Goal: Task Accomplishment & Management: Complete application form

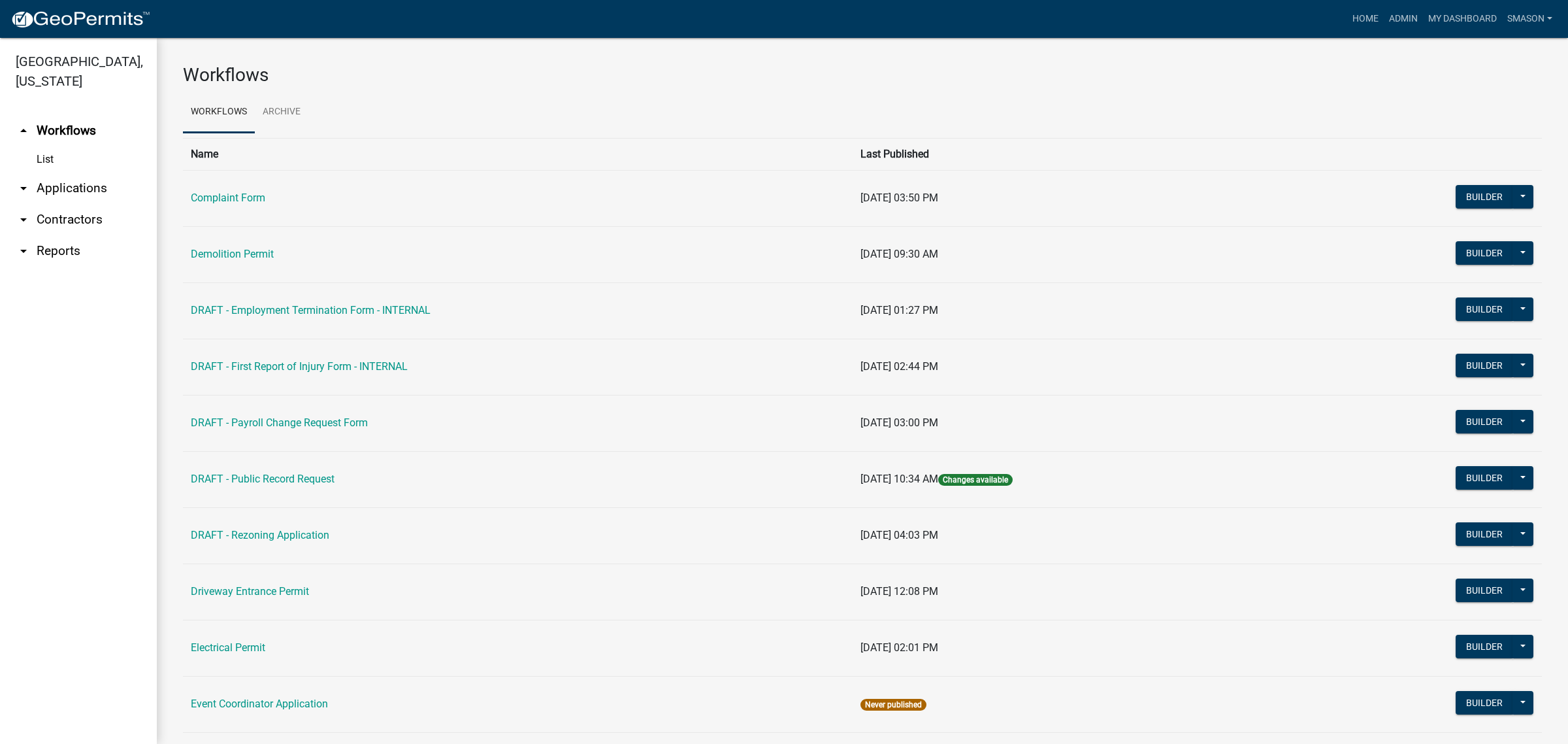
click at [101, 204] on link "arrow_drop_down Applications" at bounding box center [78, 189] width 157 height 32
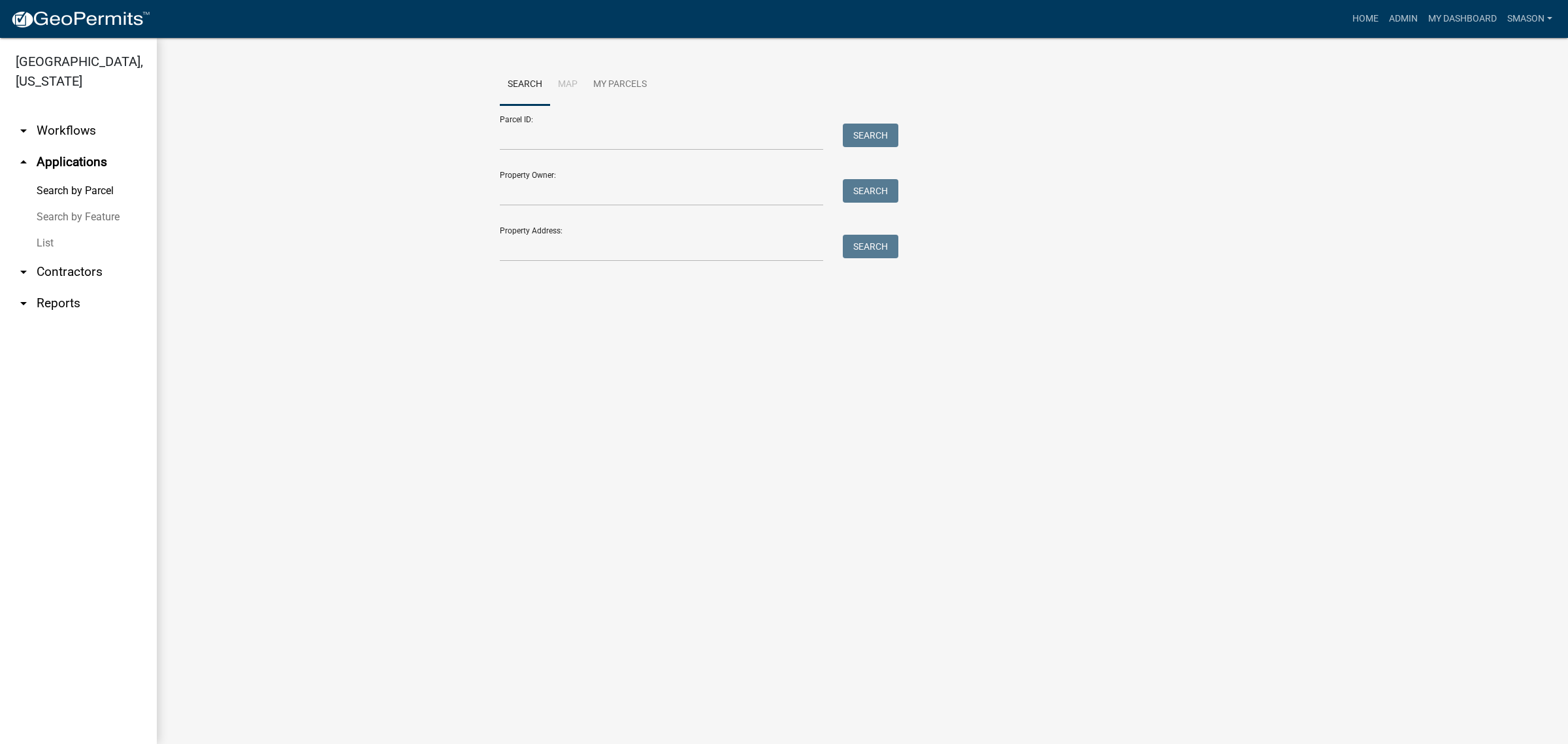
click at [53, 256] on link "List" at bounding box center [78, 243] width 157 height 26
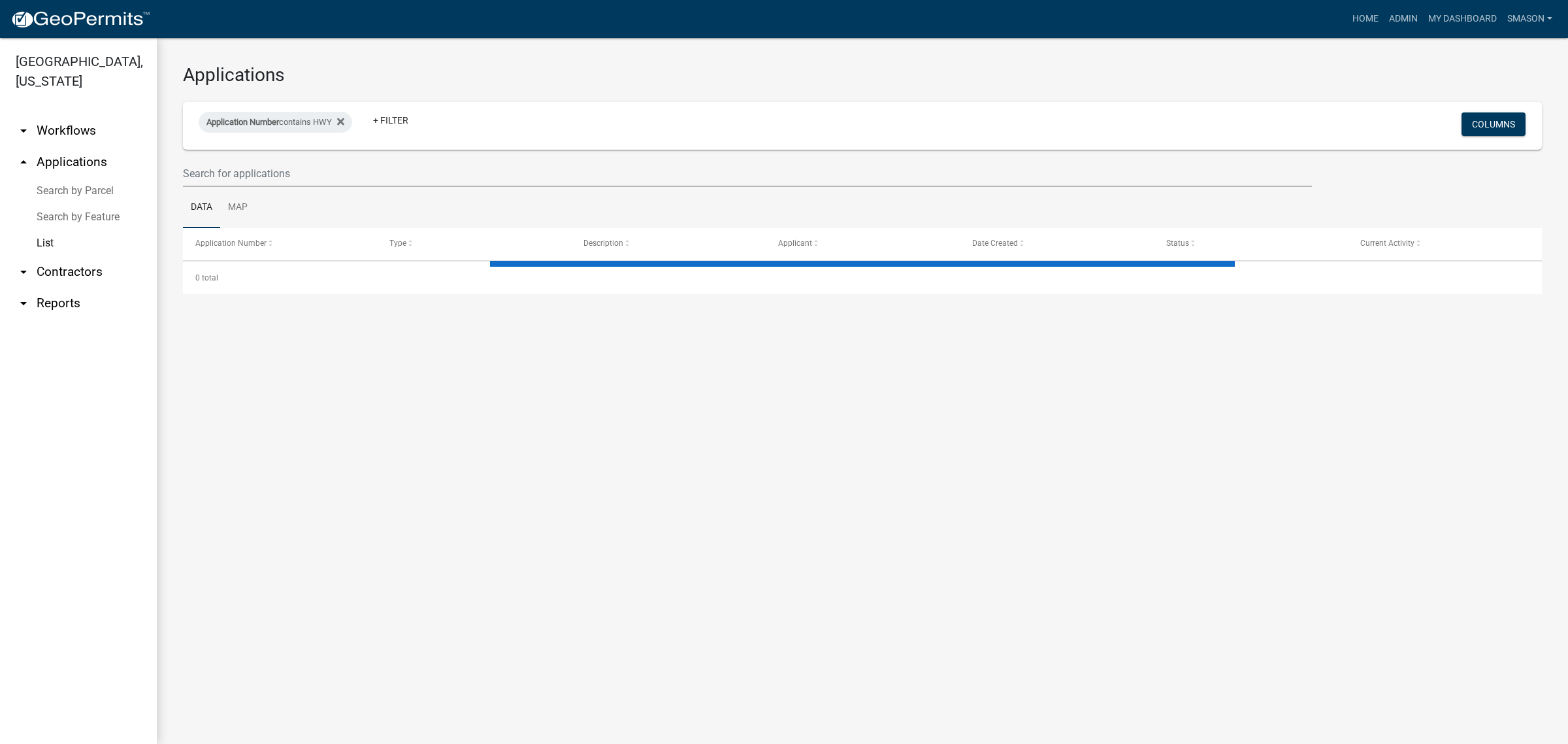
select select "3: 100"
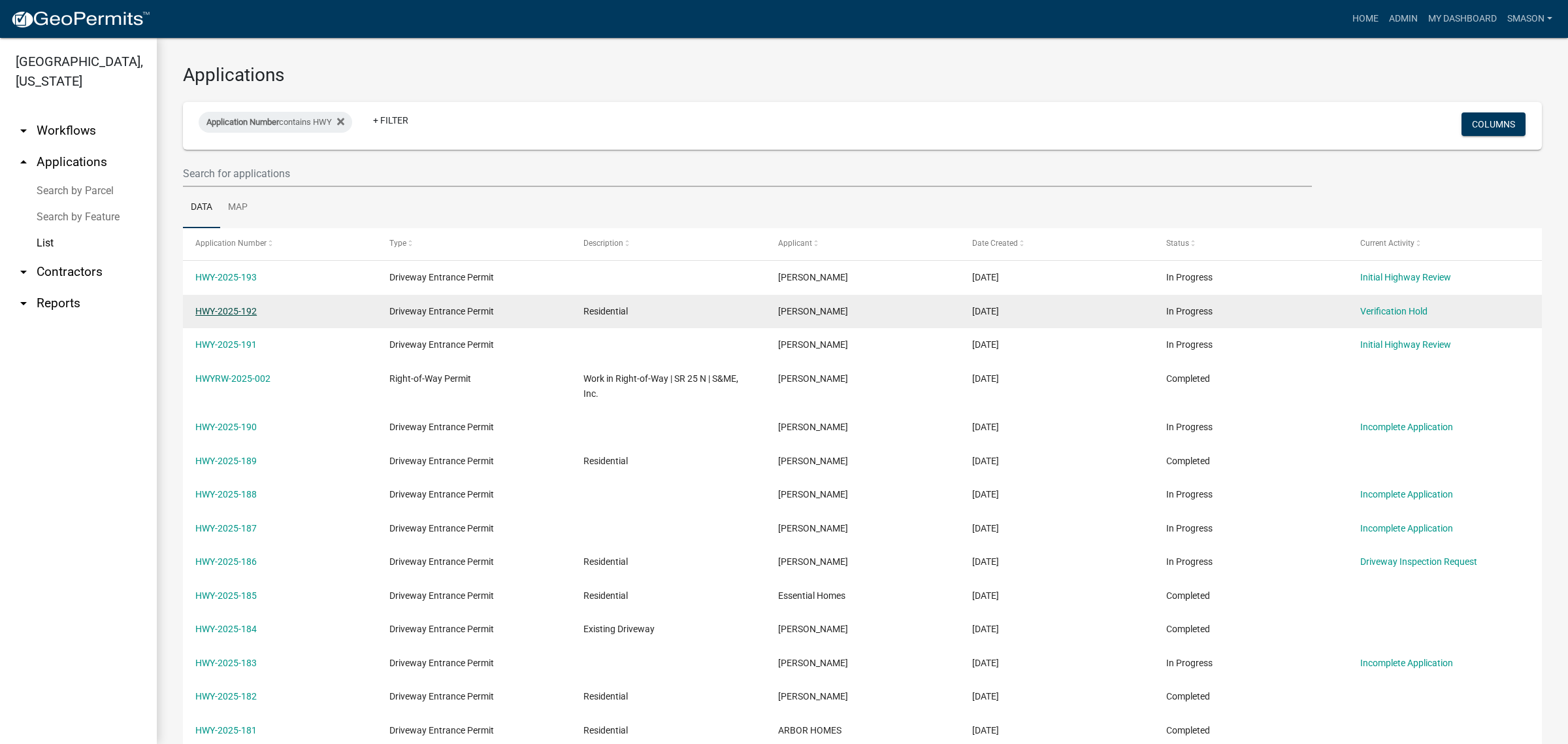
click at [231, 316] on link "HWY-2025-192" at bounding box center [226, 311] width 62 height 11
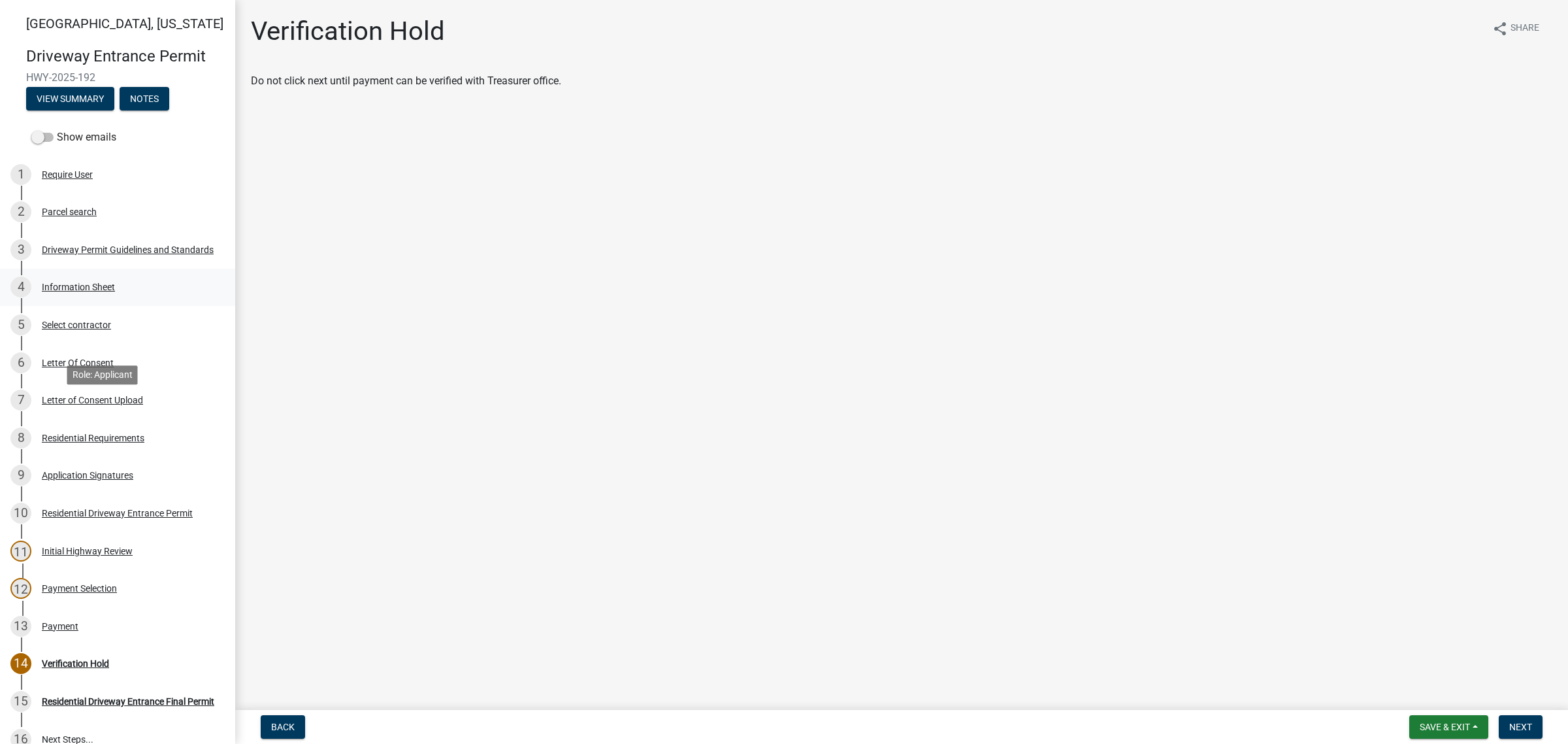
click at [97, 292] on div "Information Sheet" at bounding box center [78, 287] width 73 height 9
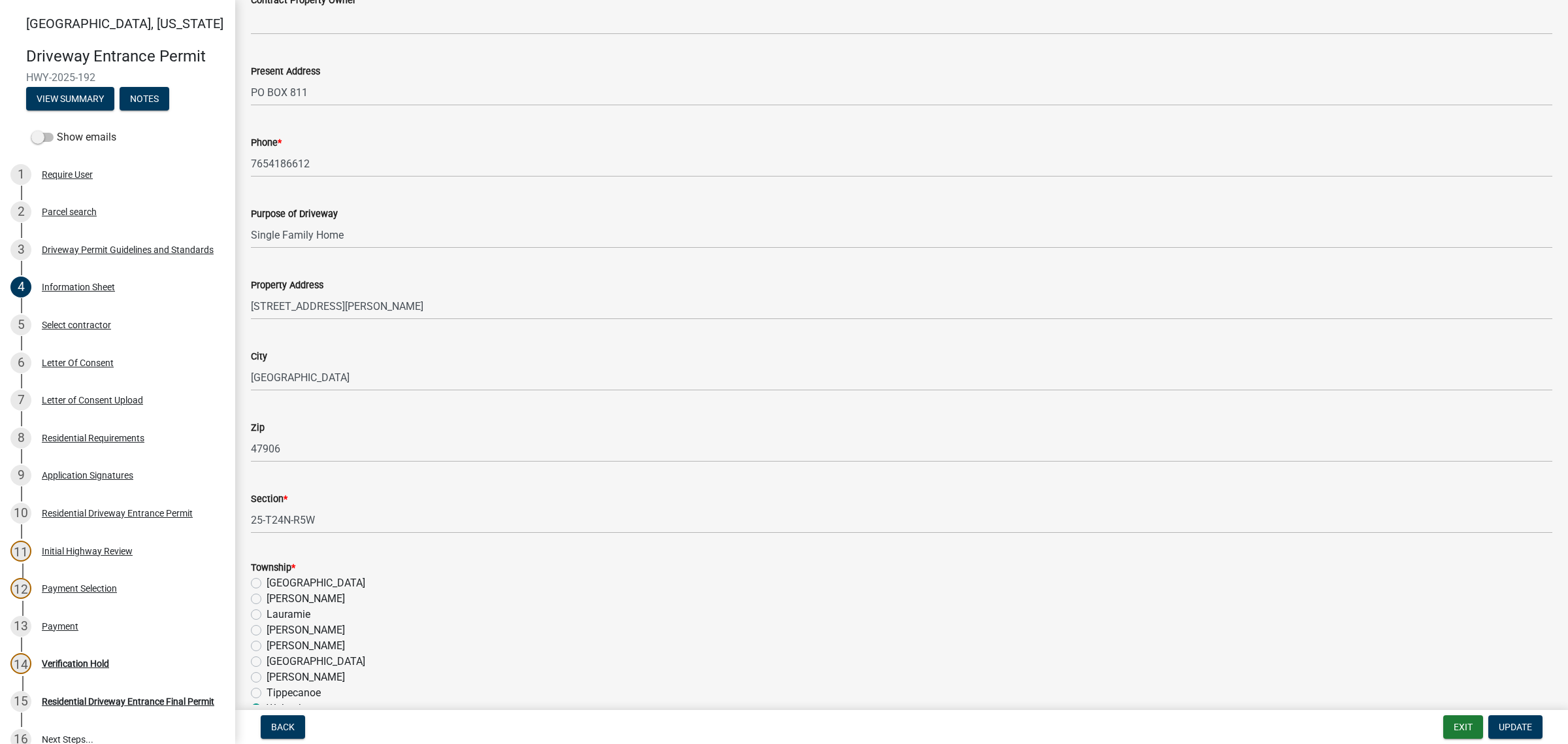
scroll to position [409, 0]
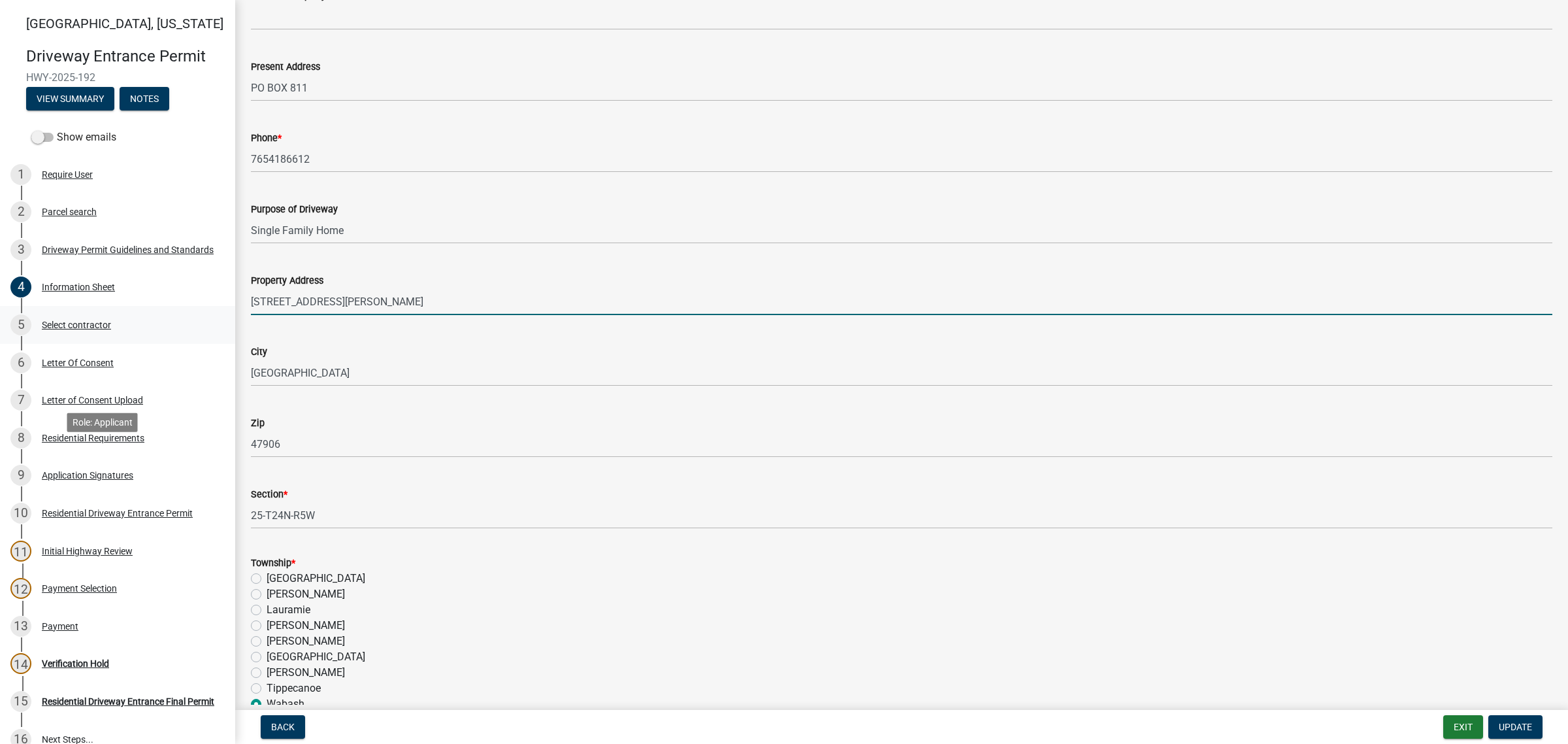
drag, startPoint x: 380, startPoint y: 471, endPoint x: 310, endPoint y: 469, distance: 70.0
click at [222, 477] on div "[GEOGRAPHIC_DATA][US_STATE] Entrance Permit HWY-2025-192 View Summary Notes Sho…" at bounding box center [784, 372] width 1568 height 744
click at [398, 315] on input "[STREET_ADDRESS][PERSON_NAME]" at bounding box center [902, 302] width 1301 height 27
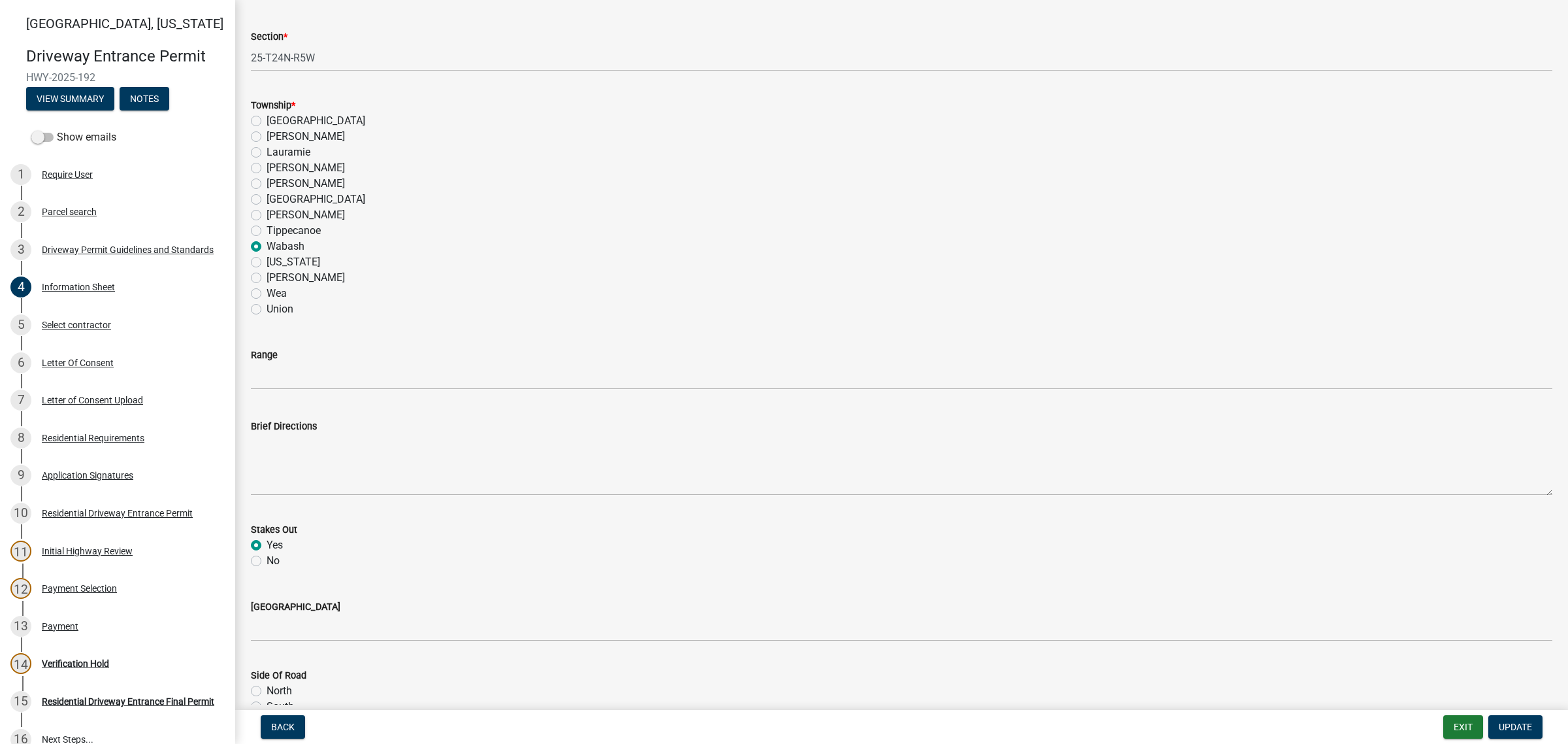
scroll to position [1144, 0]
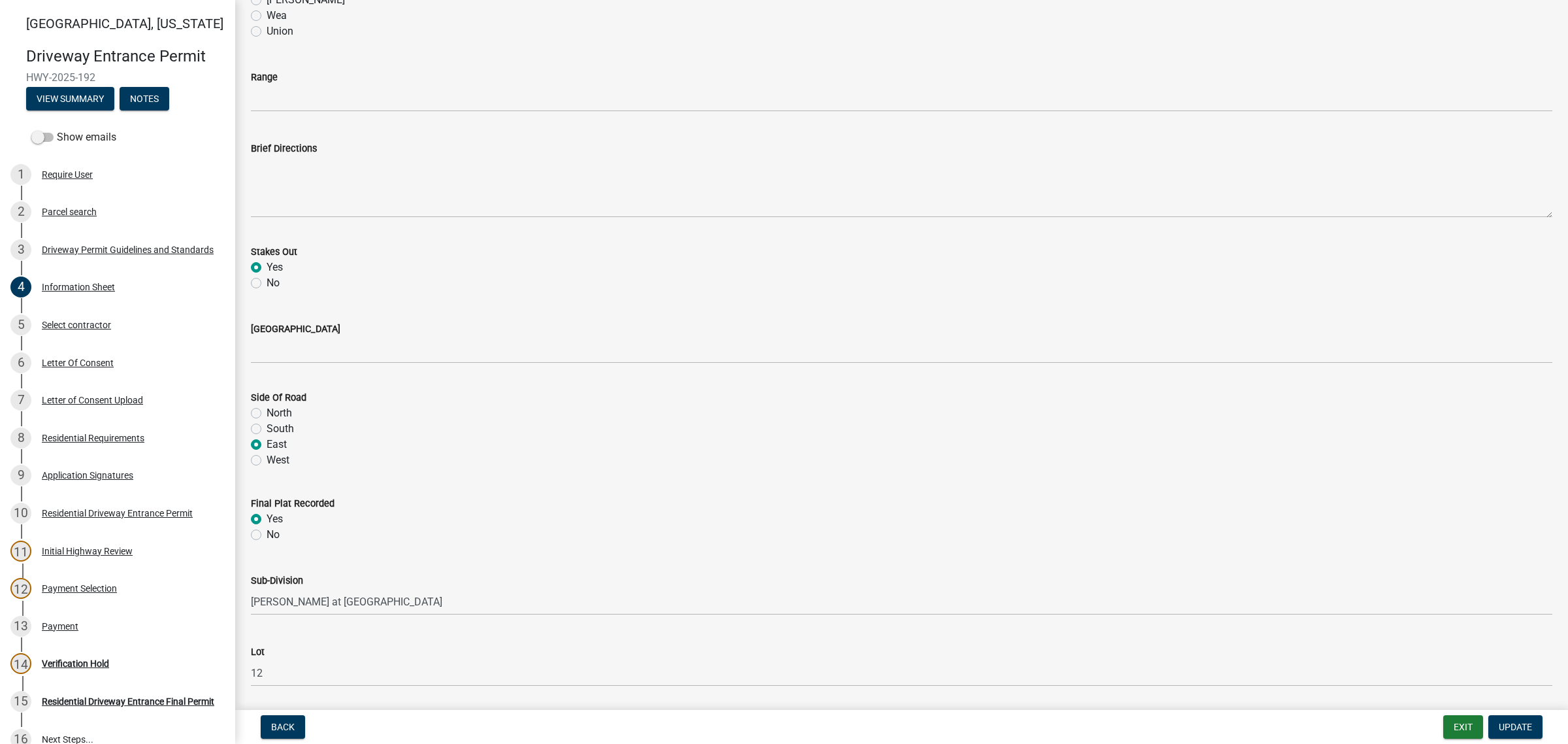
type input "[STREET_ADDRESS][PERSON_NAME][PERSON_NAME]"
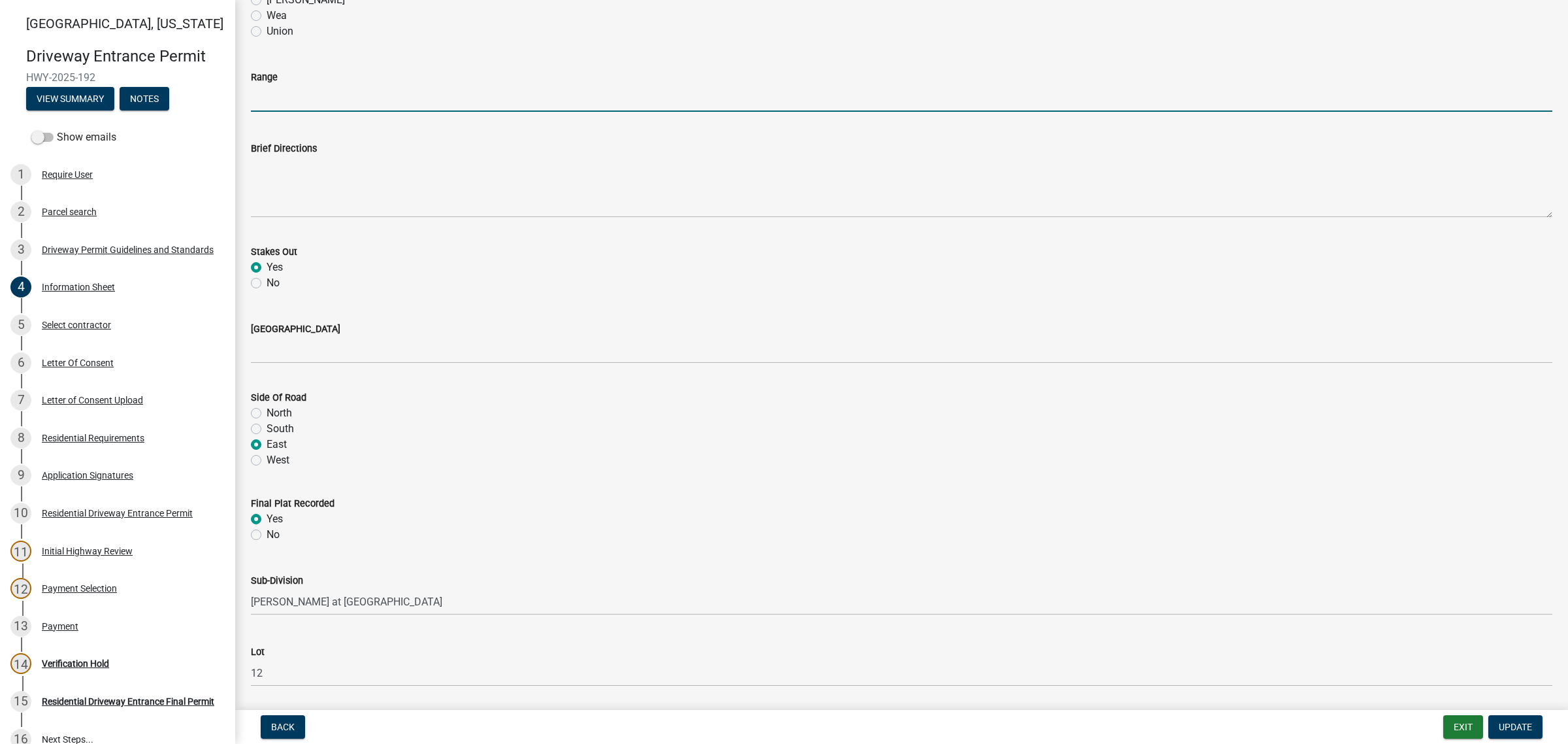
click at [316, 112] on input "Range" at bounding box center [902, 98] width 1301 height 27
click at [273, 112] on input "Range" at bounding box center [902, 98] width 1301 height 27
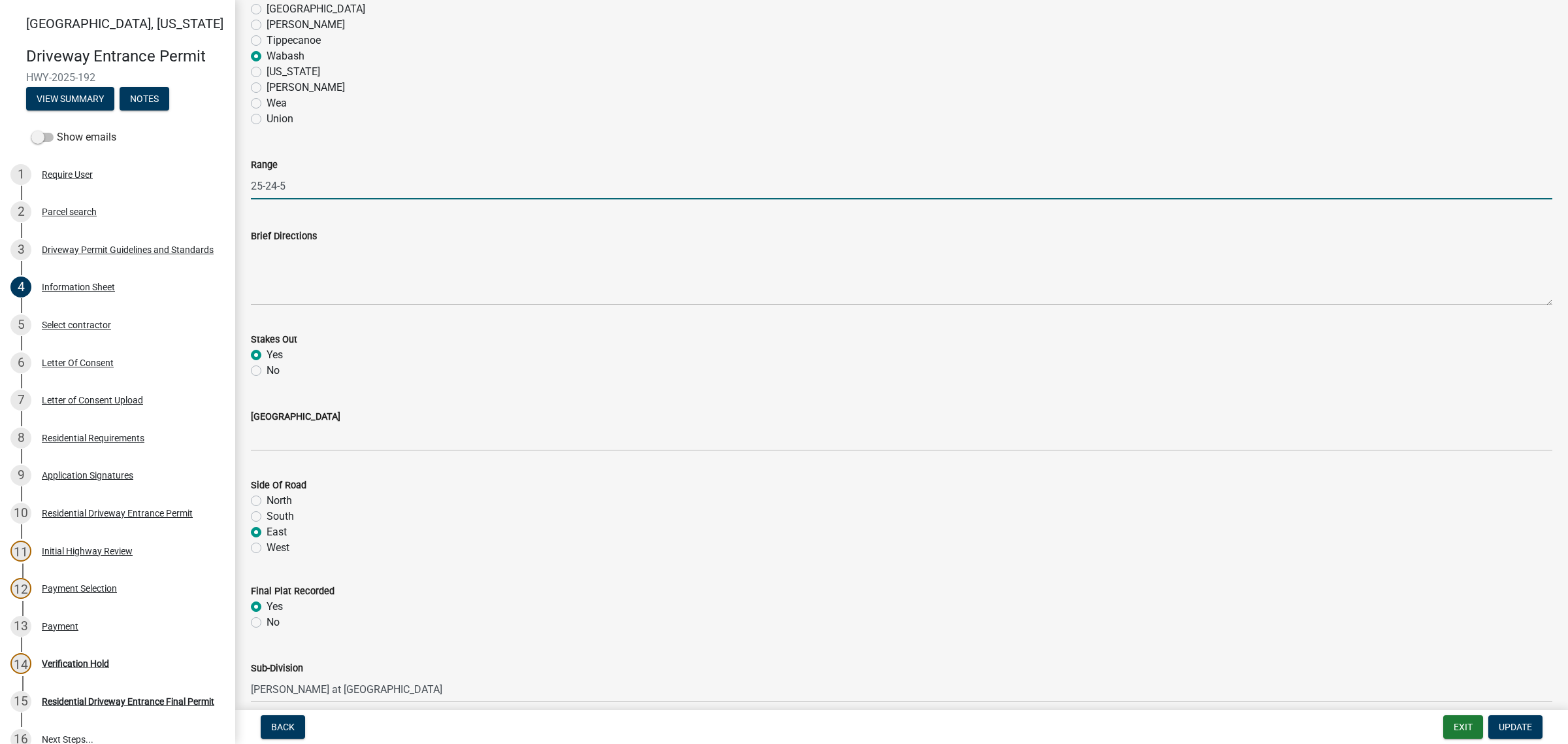
scroll to position [1062, 0]
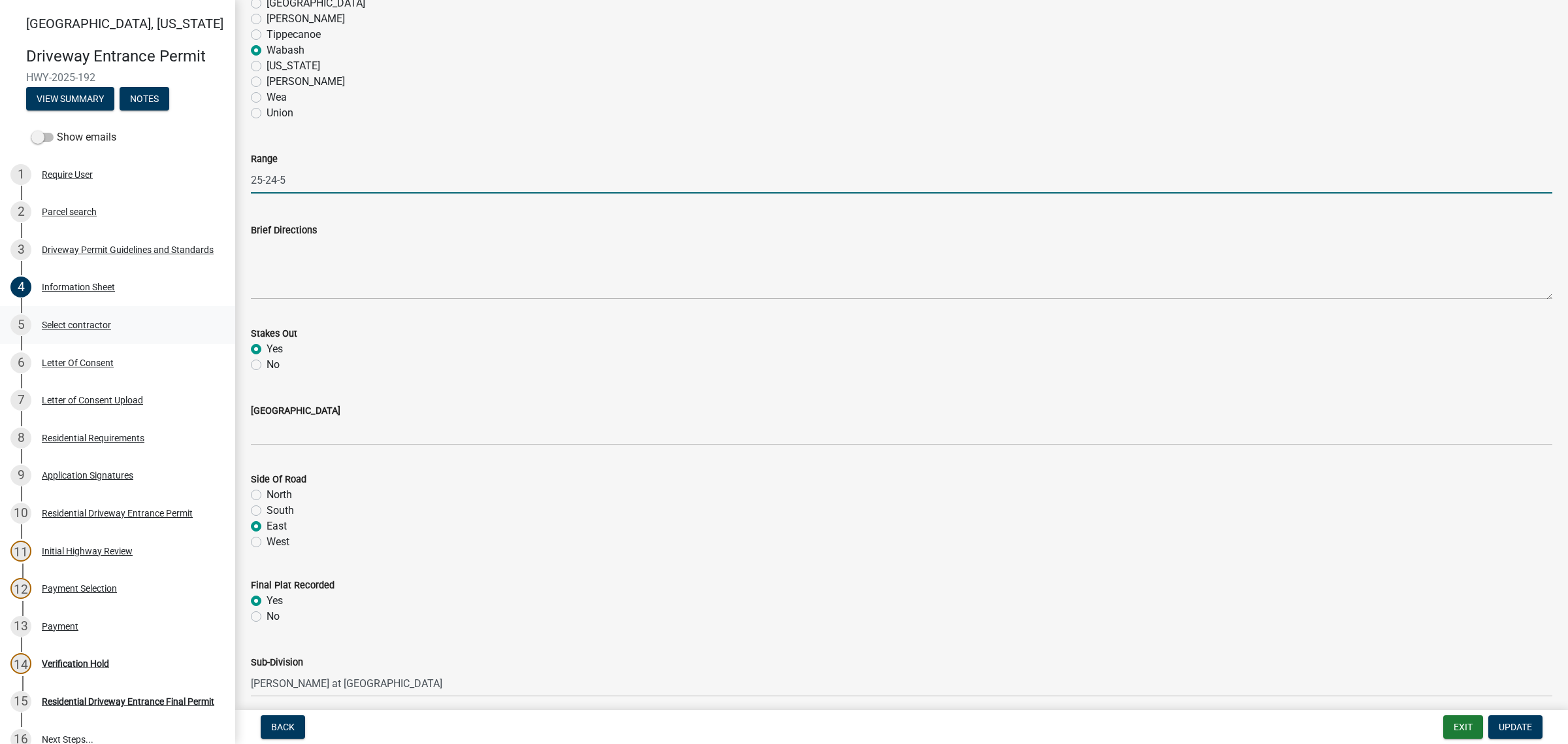
drag, startPoint x: 289, startPoint y: 482, endPoint x: 180, endPoint y: 479, distance: 109.0
click at [180, 479] on div "[GEOGRAPHIC_DATA][US_STATE] Entrance Permit HWY-2025-192 View Summary Notes Sho…" at bounding box center [784, 372] width 1568 height 744
type input "5W"
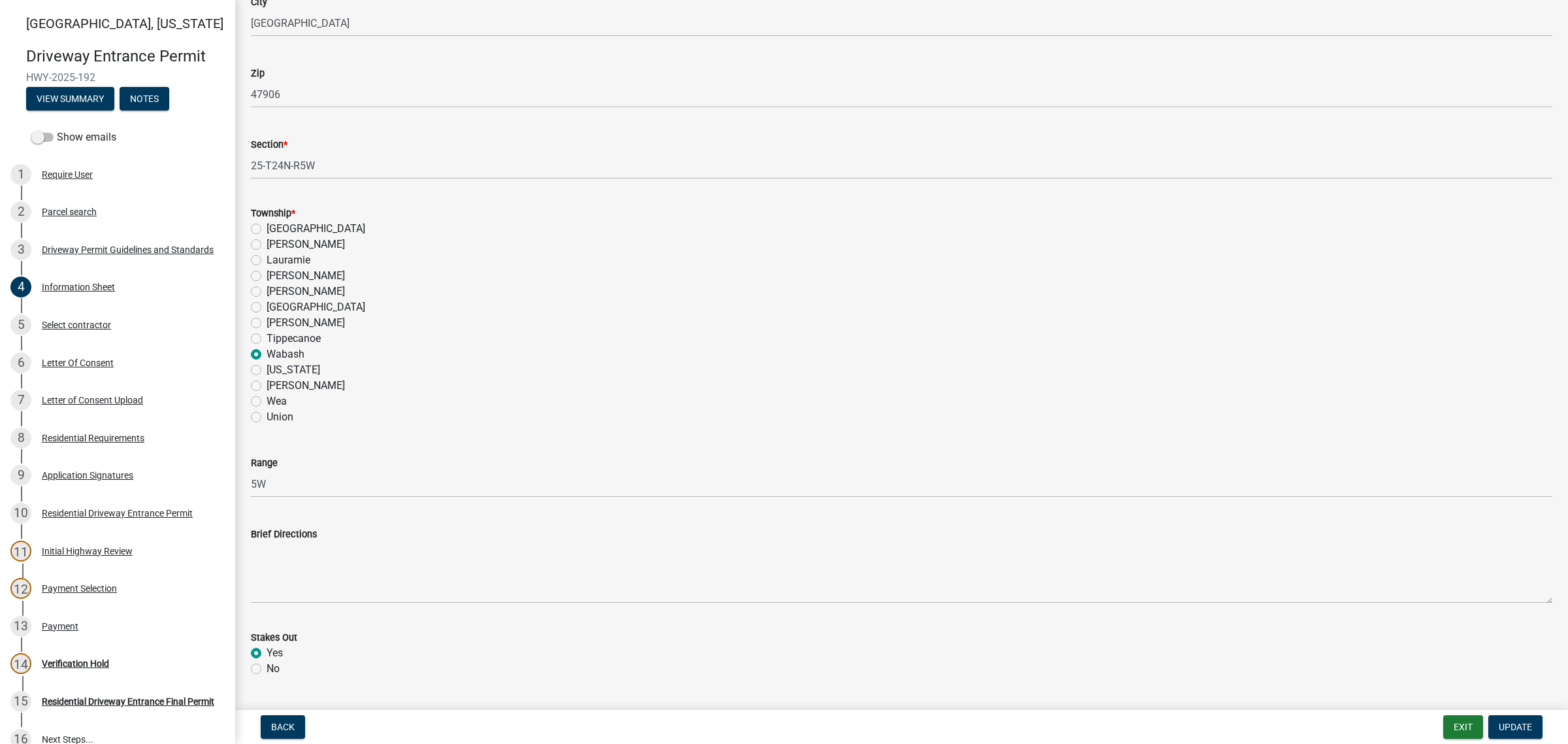
scroll to position [657, 0]
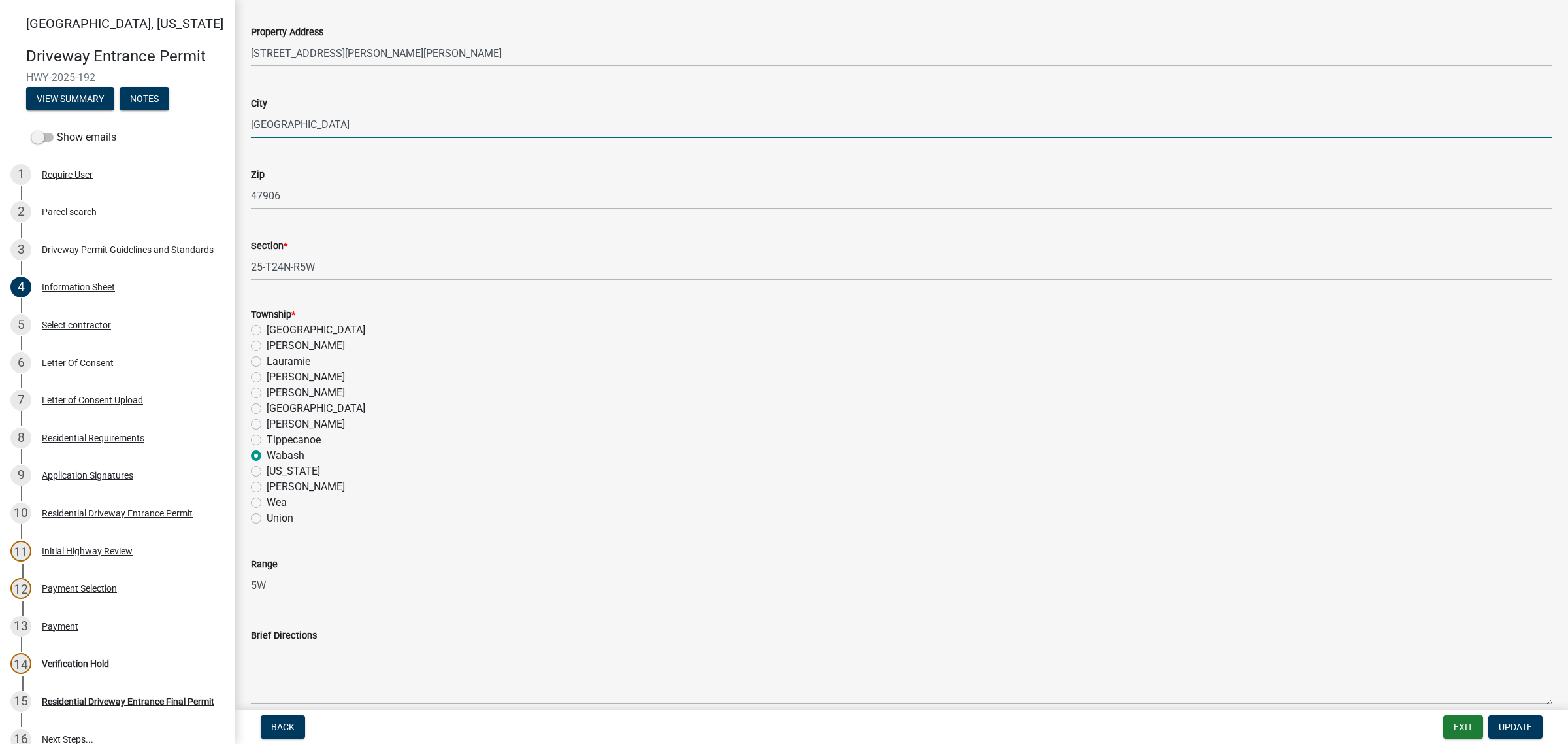
drag, startPoint x: 1056, startPoint y: 319, endPoint x: 1418, endPoint y: 619, distance: 470.2
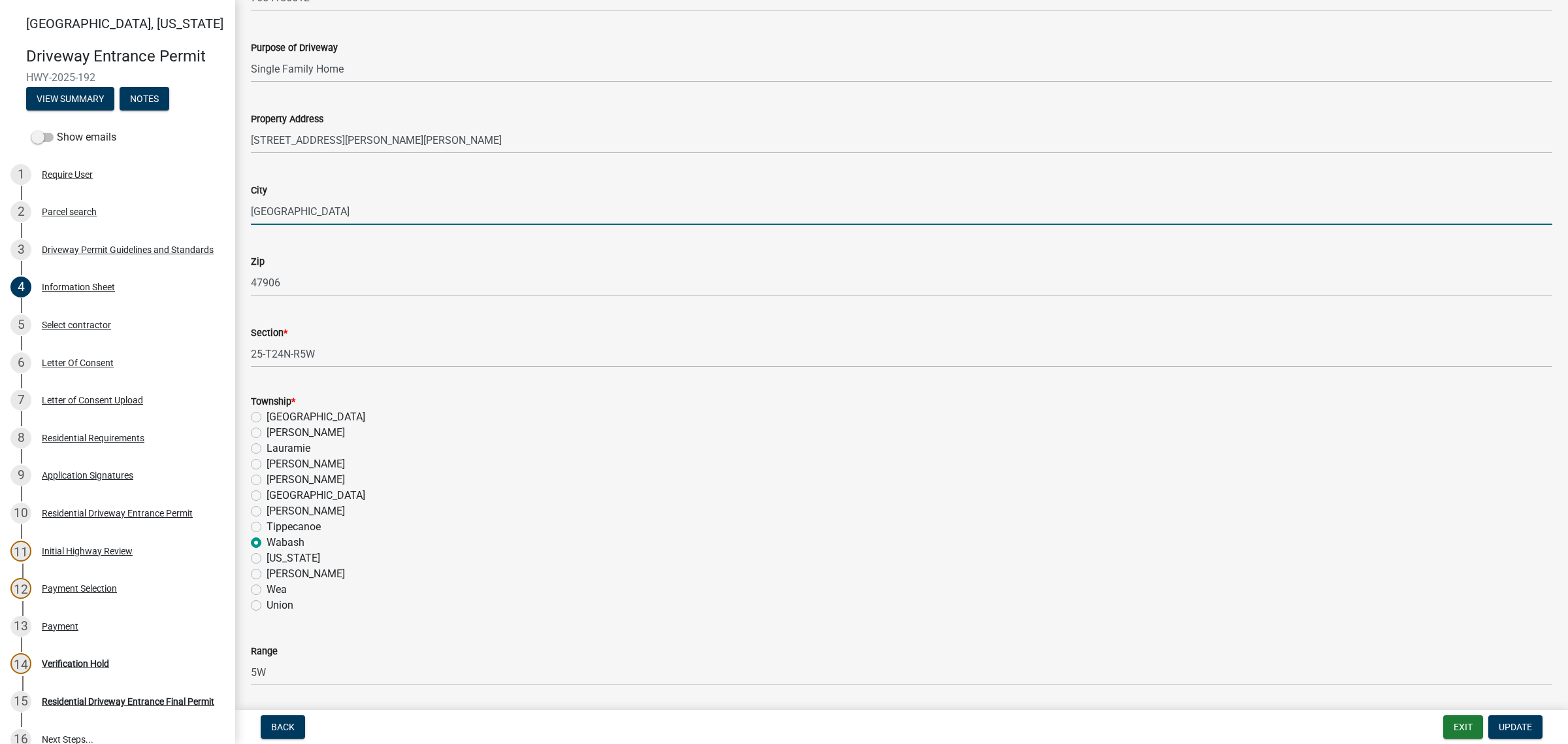
scroll to position [374, 0]
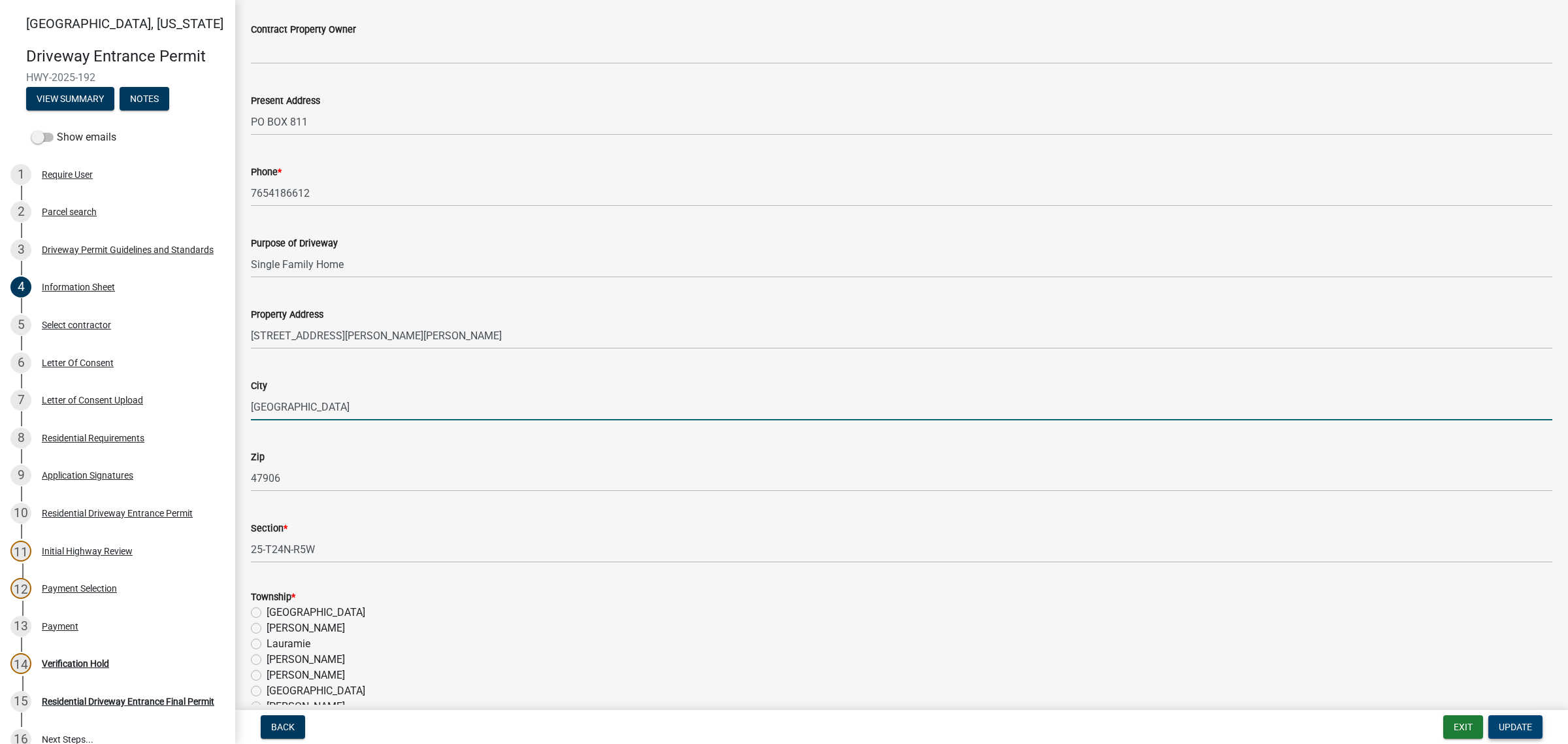
click at [1506, 721] on span "Update" at bounding box center [1515, 727] width 33 height 11
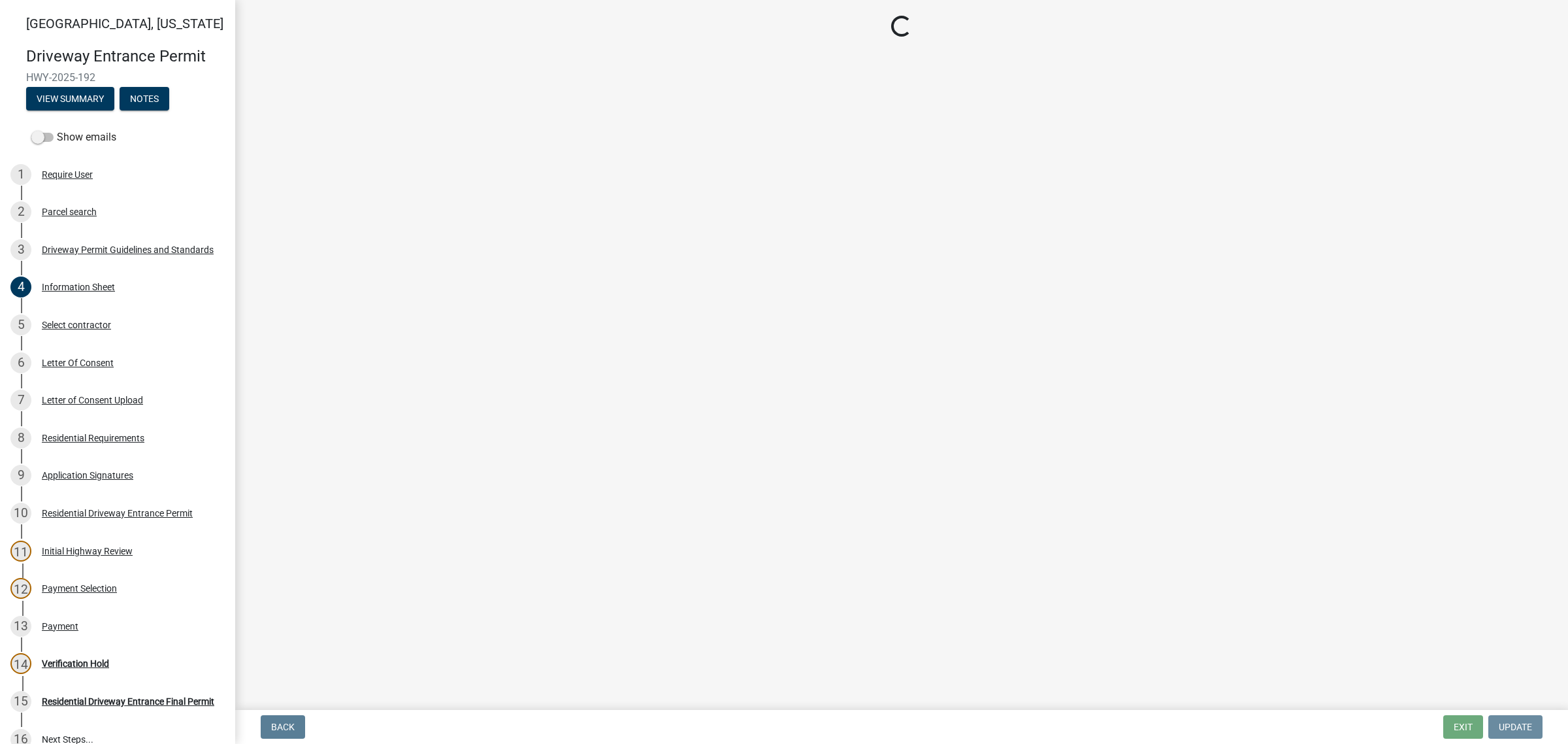
scroll to position [0, 0]
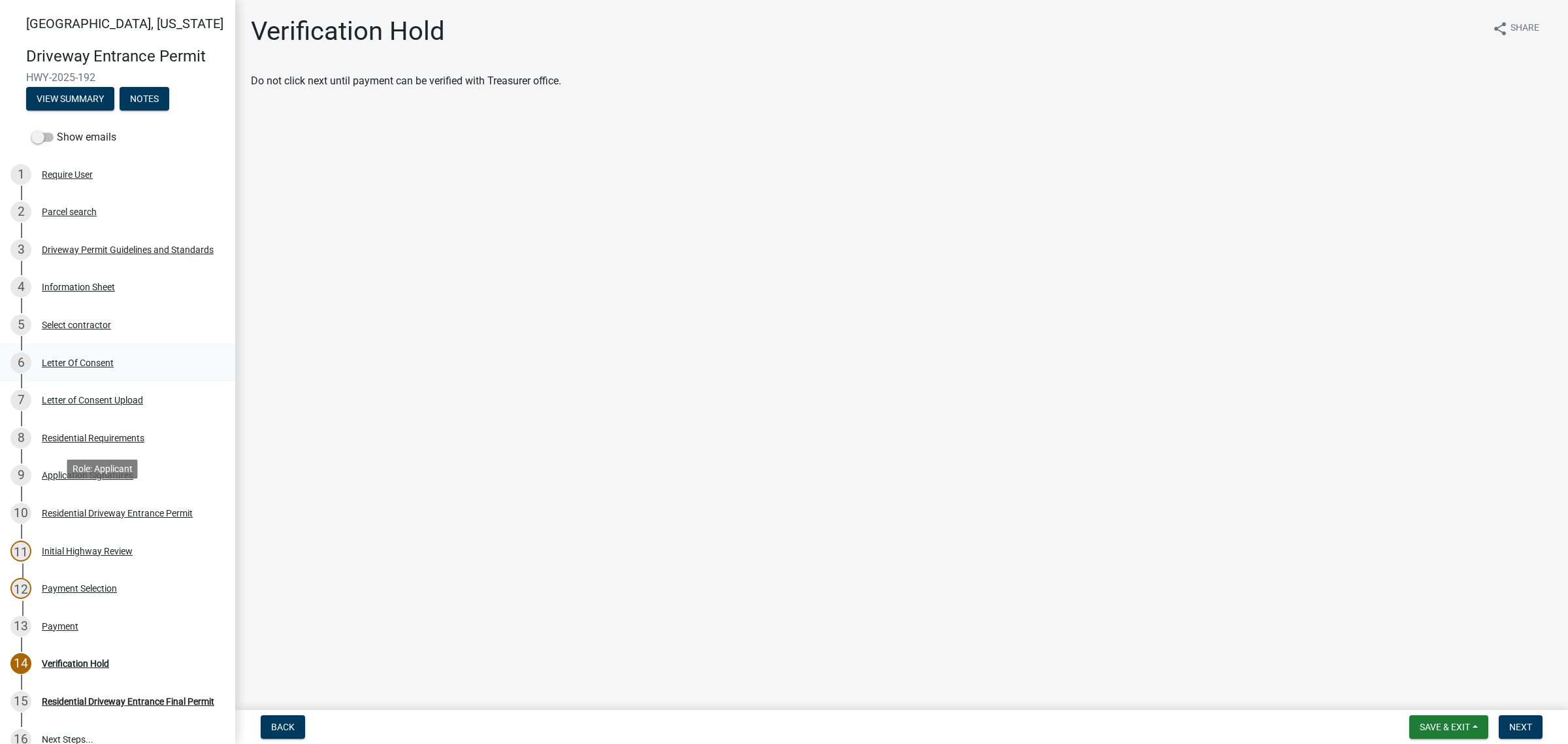
click at [113, 367] on div "Letter Of Consent" at bounding box center [78, 363] width 72 height 9
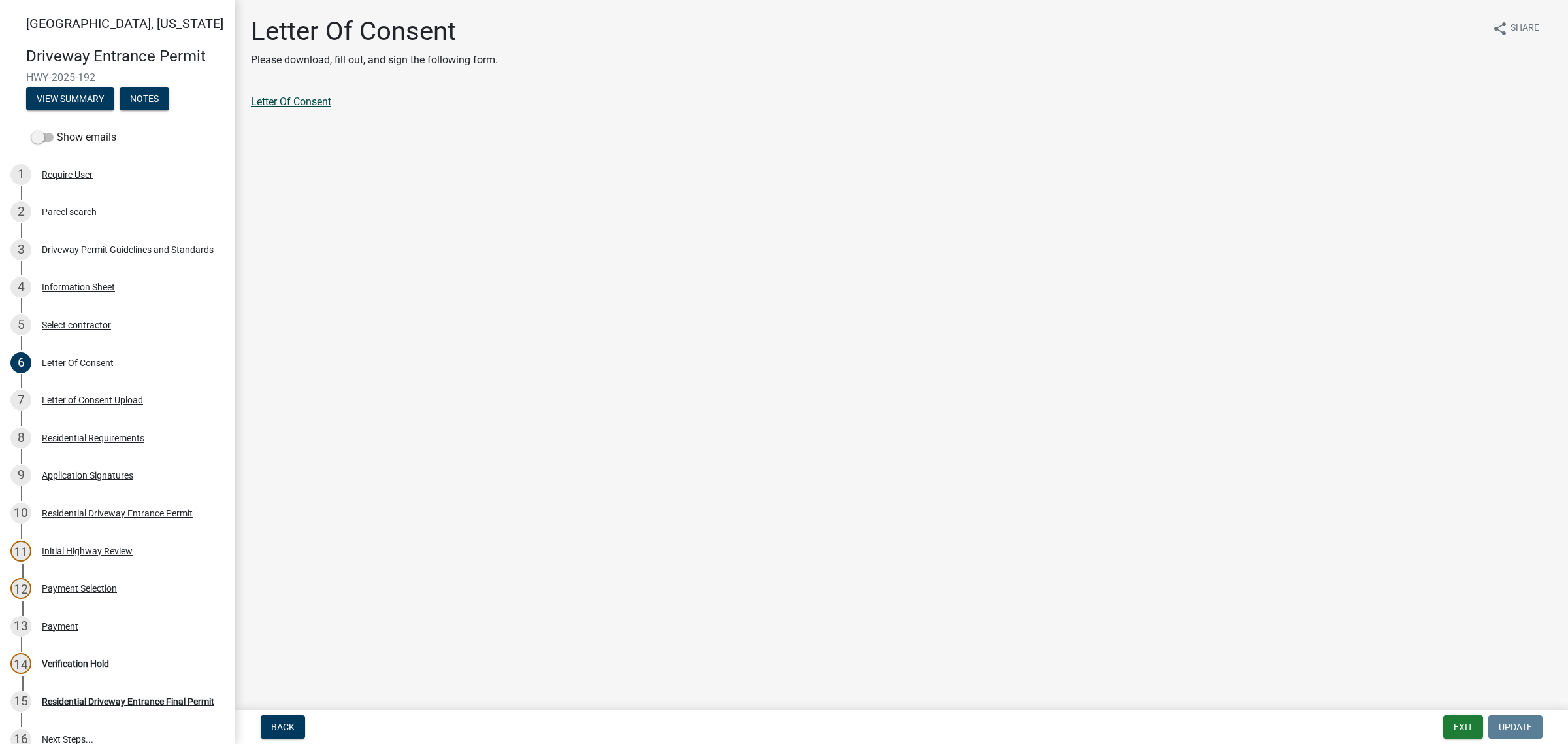
click at [318, 107] on link "Letter Of Consent" at bounding box center [291, 101] width 80 height 13
click at [138, 404] on div "Letter of Consent Upload" at bounding box center [92, 400] width 101 height 9
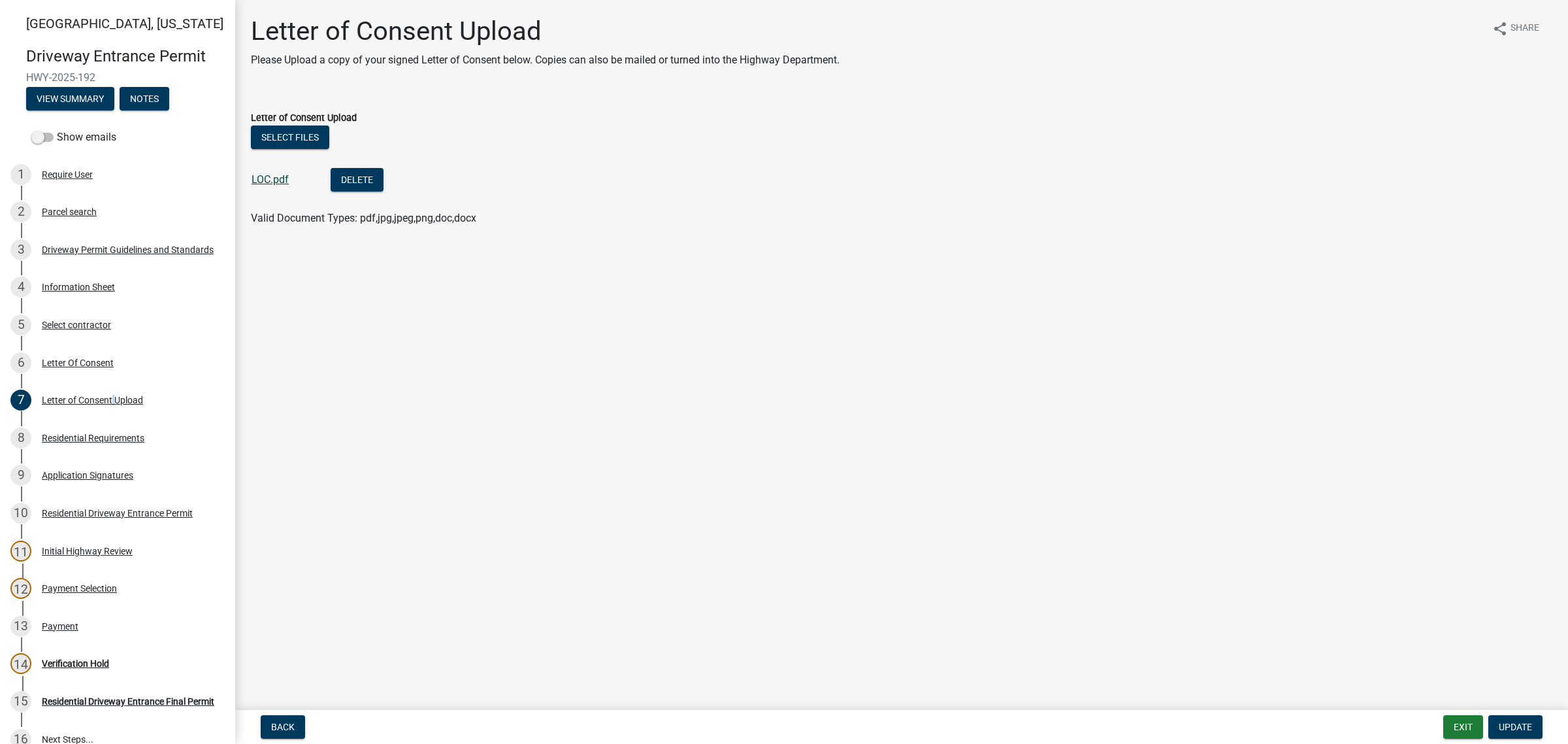
click at [289, 186] on link "LOC.pdf" at bounding box center [270, 179] width 38 height 13
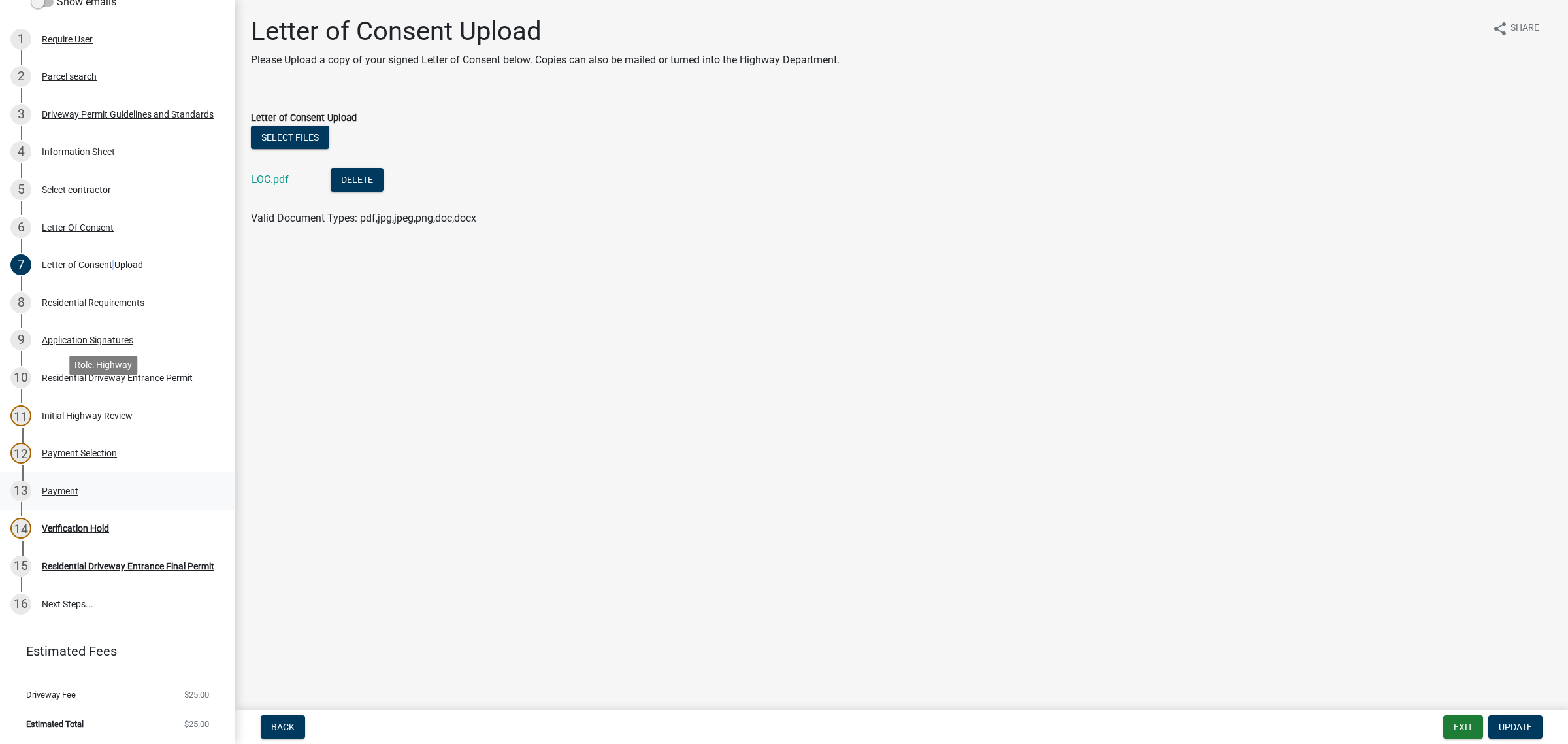
scroll to position [424, 0]
click at [76, 486] on div "Payment" at bounding box center [60, 491] width 37 height 9
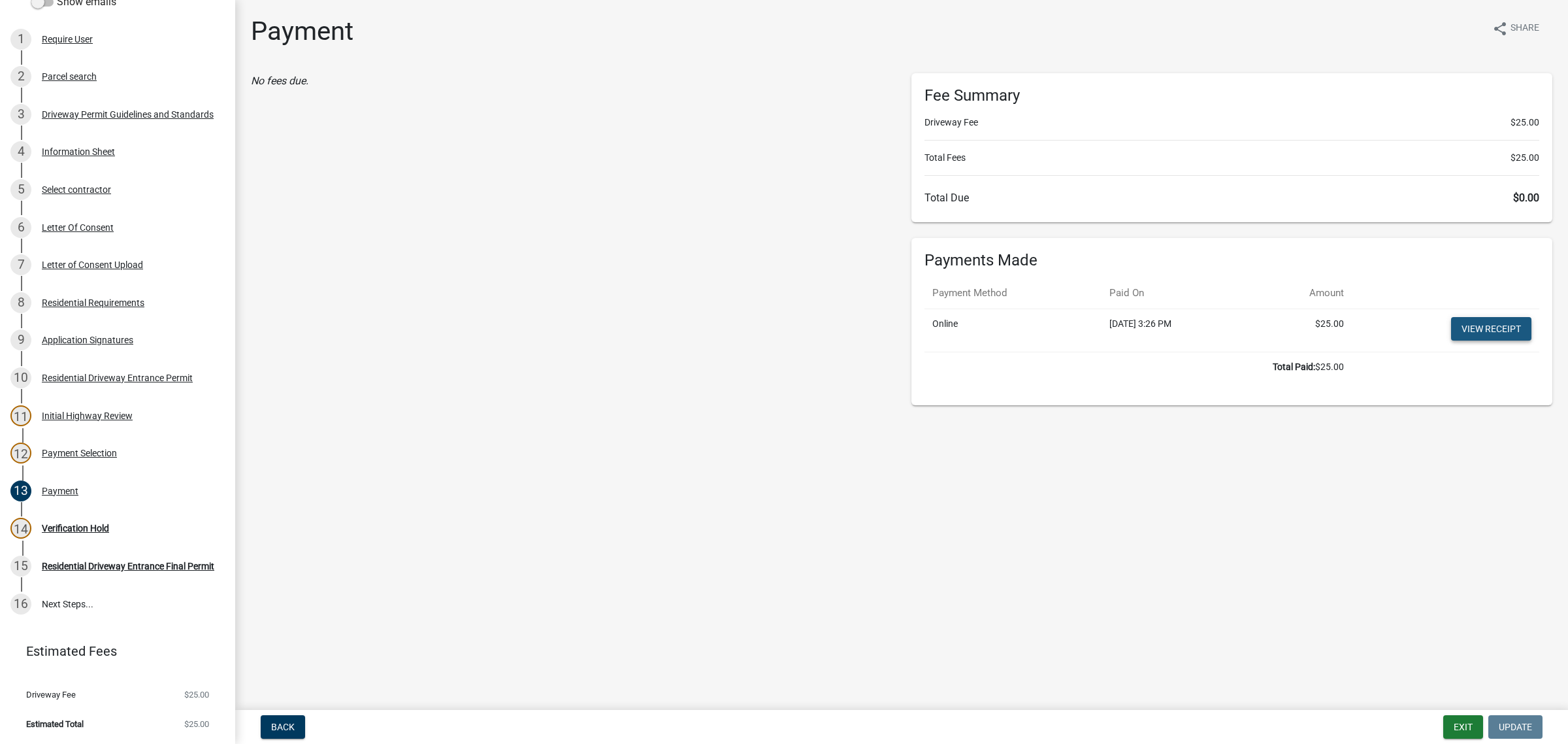
click at [1467, 340] on link "View receipt" at bounding box center [1491, 328] width 80 height 23
click at [108, 524] on div "Verification Hold" at bounding box center [76, 528] width 68 height 9
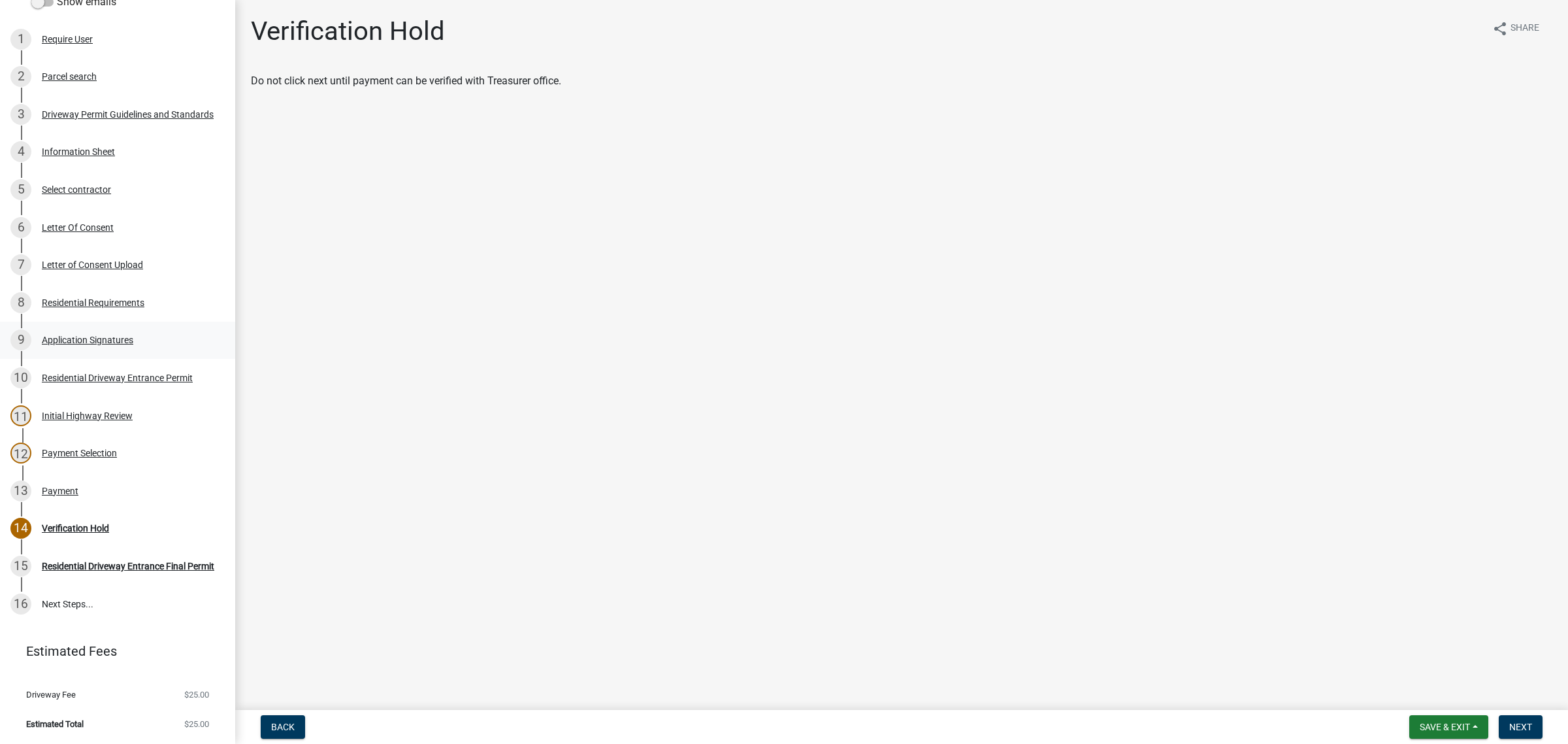
click at [98, 335] on div "Application Signatures" at bounding box center [88, 340] width 92 height 9
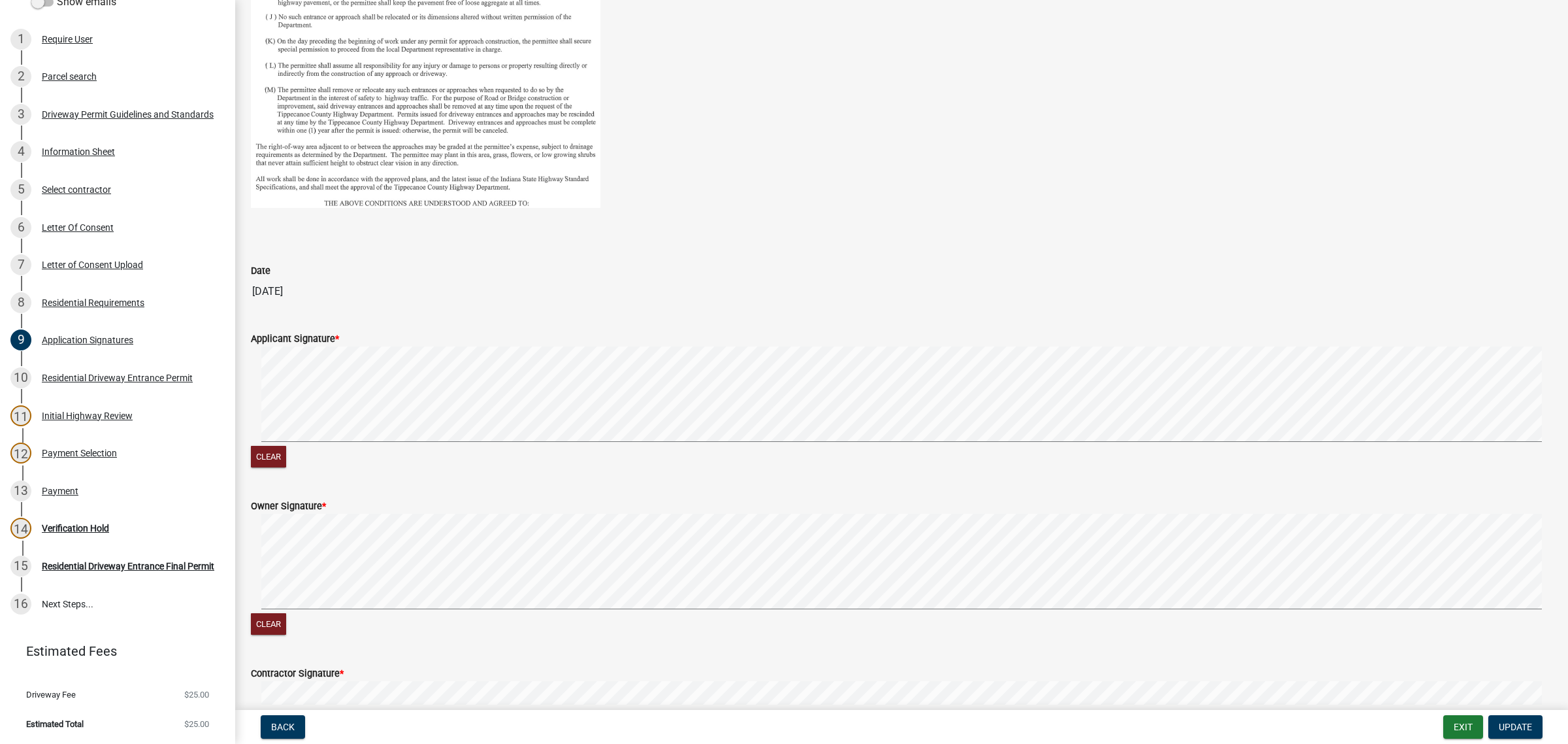
scroll to position [681, 0]
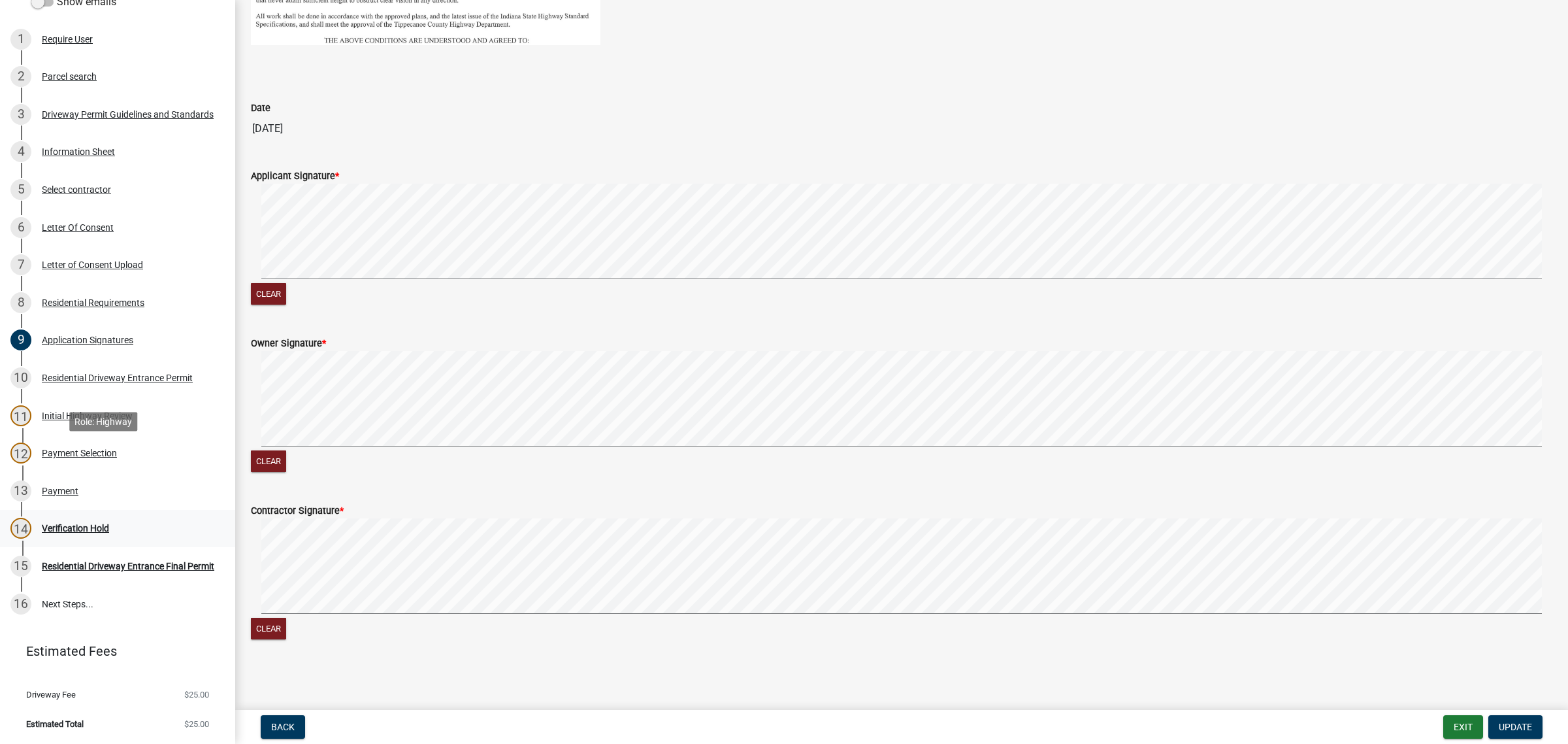
click at [104, 524] on div "Verification Hold" at bounding box center [76, 528] width 68 height 9
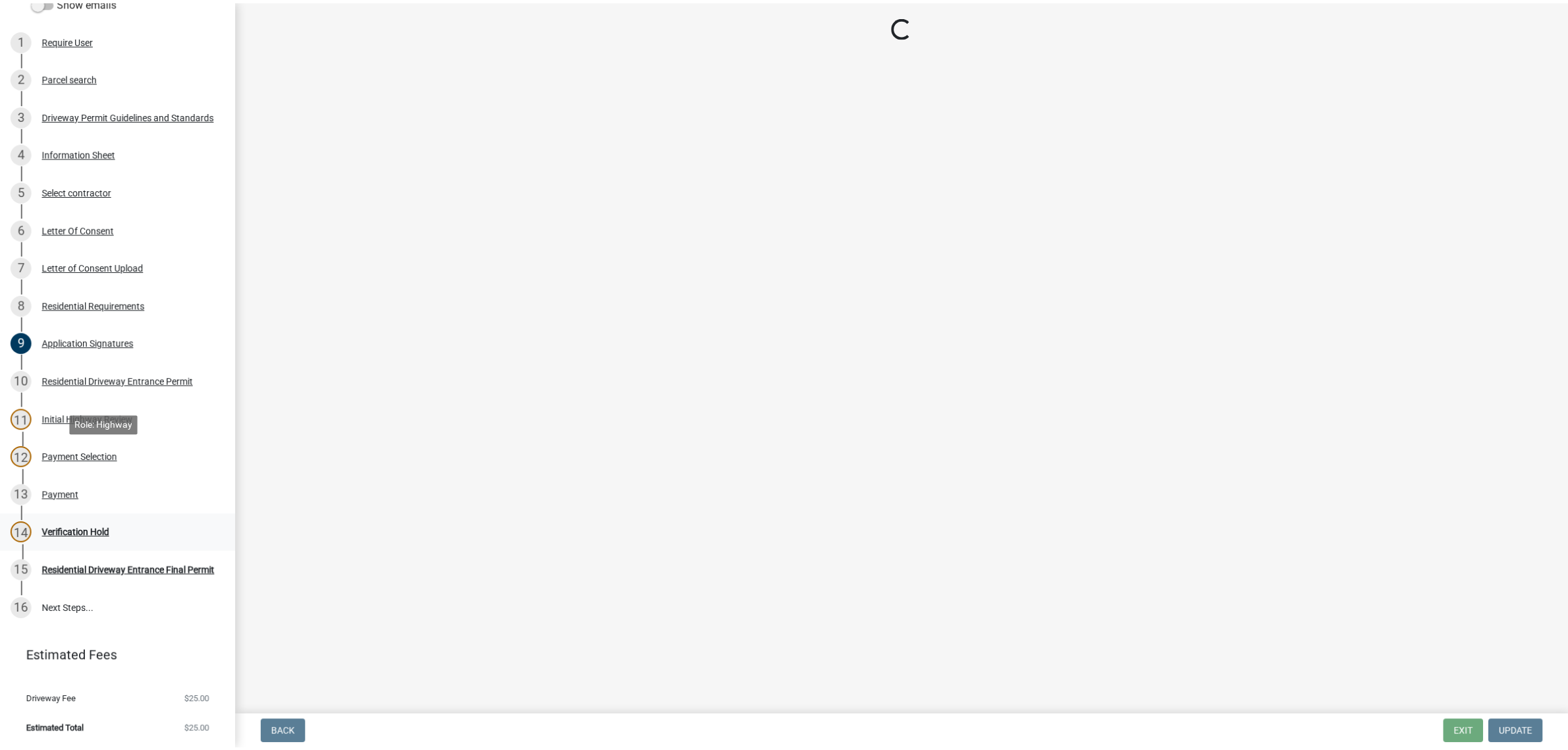
scroll to position [0, 0]
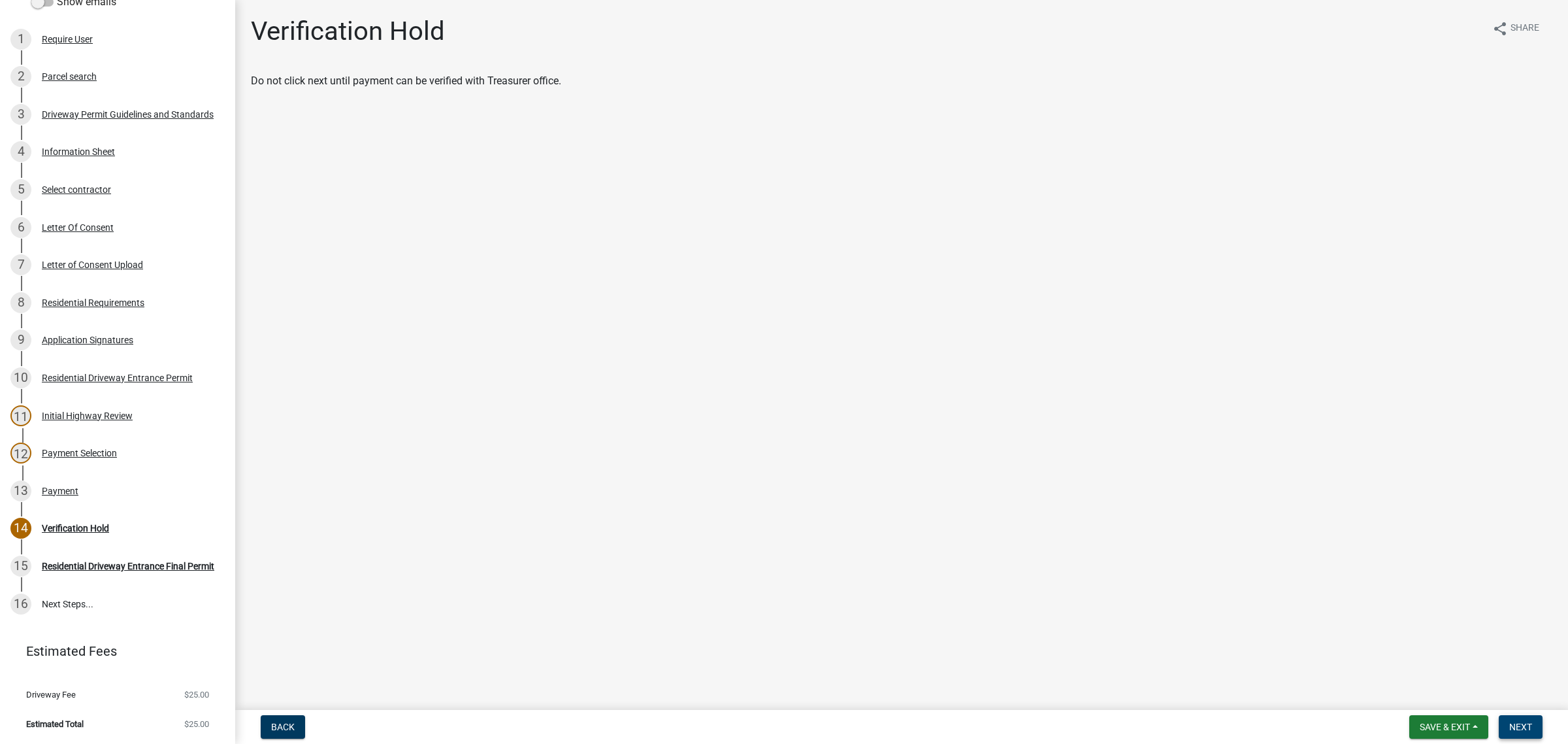
click at [1527, 724] on button "Next" at bounding box center [1521, 726] width 44 height 23
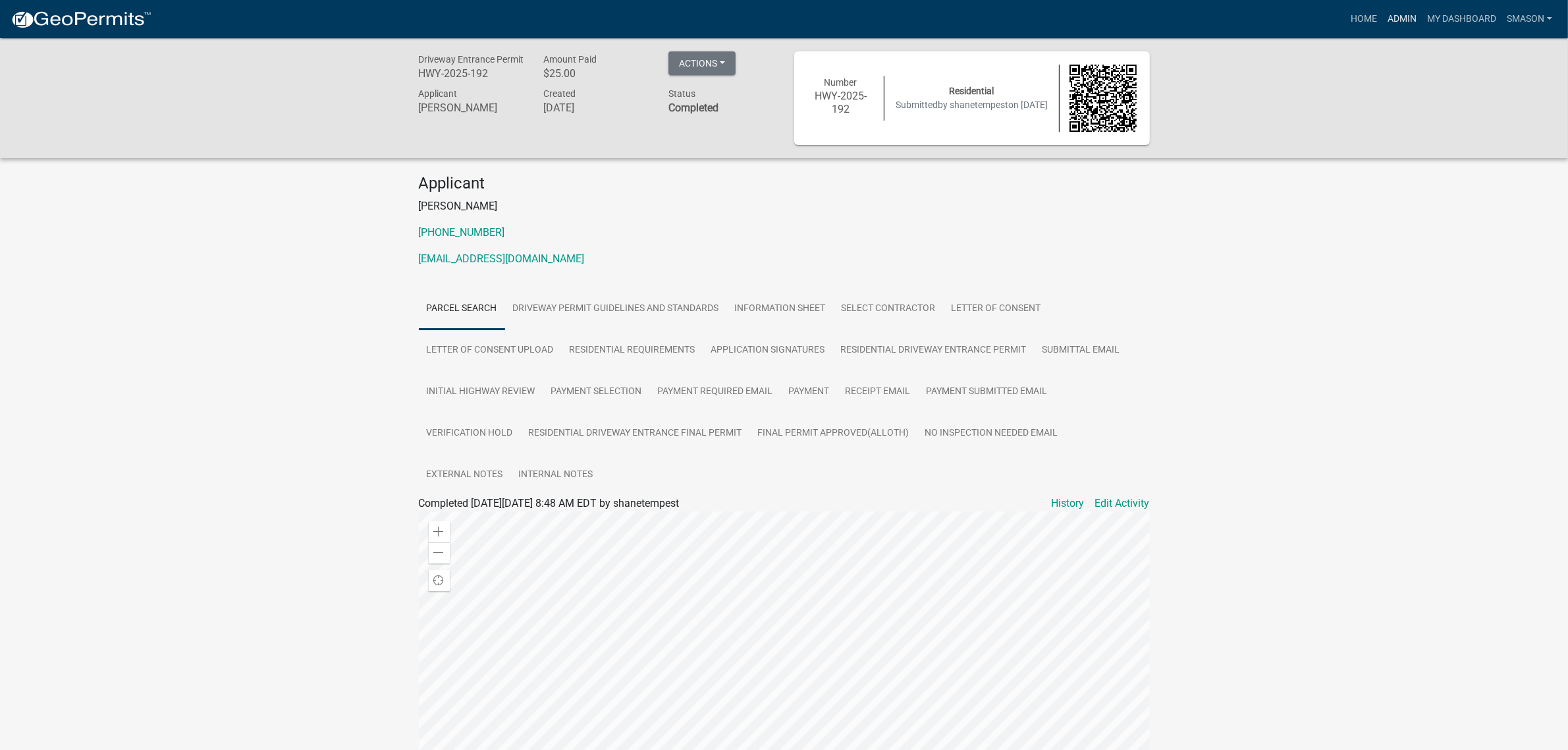
click at [1382, 27] on link "Admin" at bounding box center [1401, 19] width 39 height 25
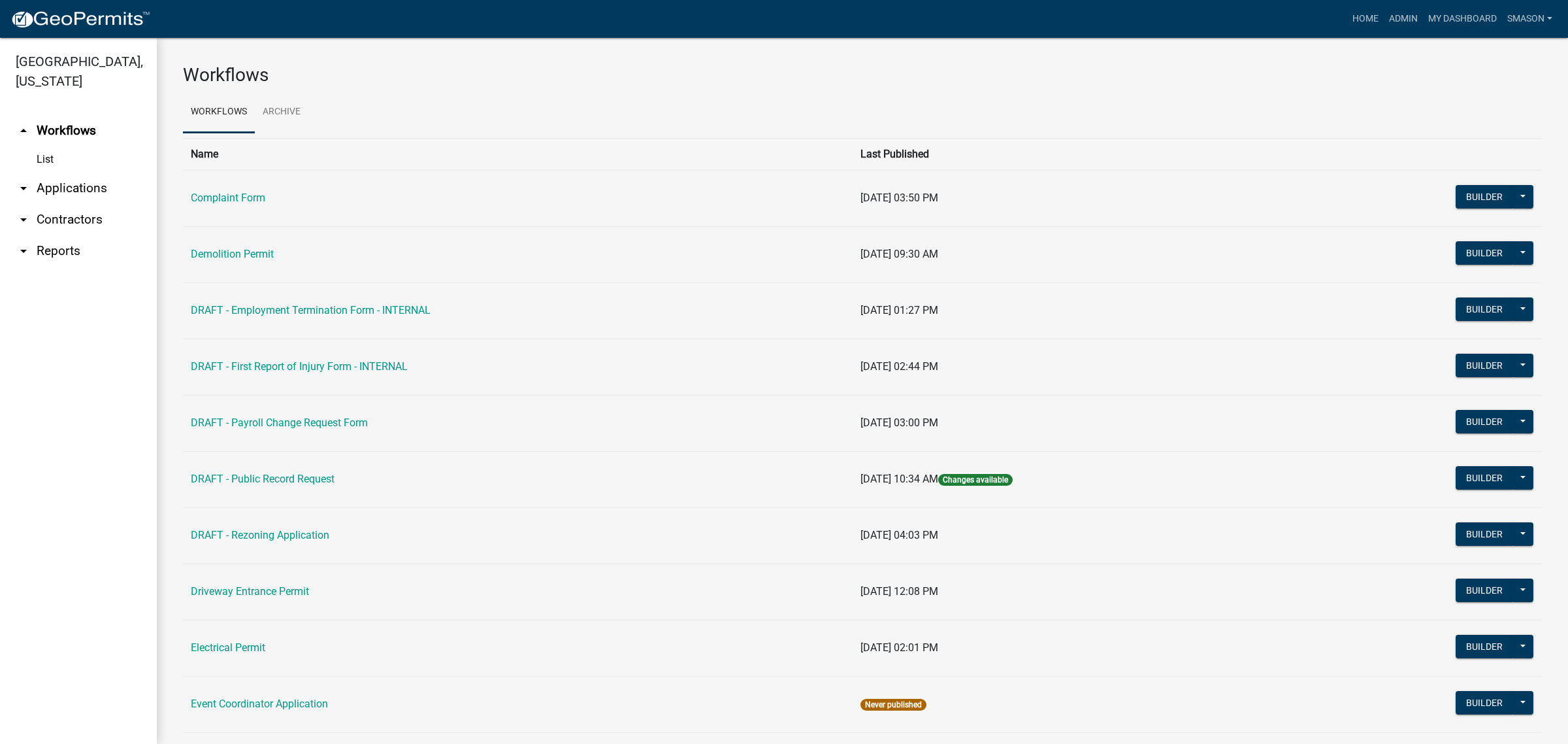
click at [87, 204] on link "arrow_drop_down Applications" at bounding box center [78, 189] width 157 height 32
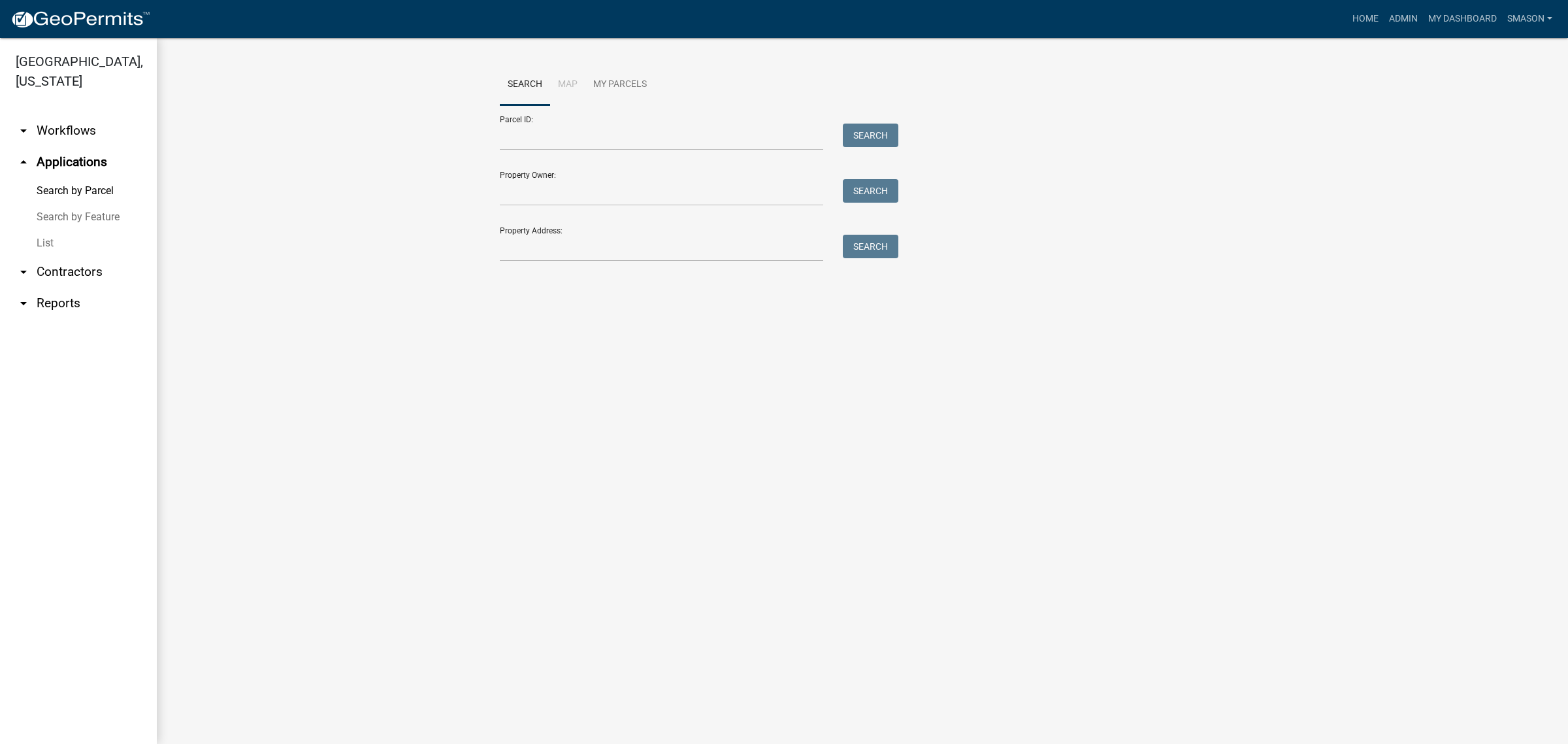
drag, startPoint x: 58, startPoint y: 280, endPoint x: 80, endPoint y: 278, distance: 22.1
click at [58, 256] on link "List" at bounding box center [78, 243] width 157 height 26
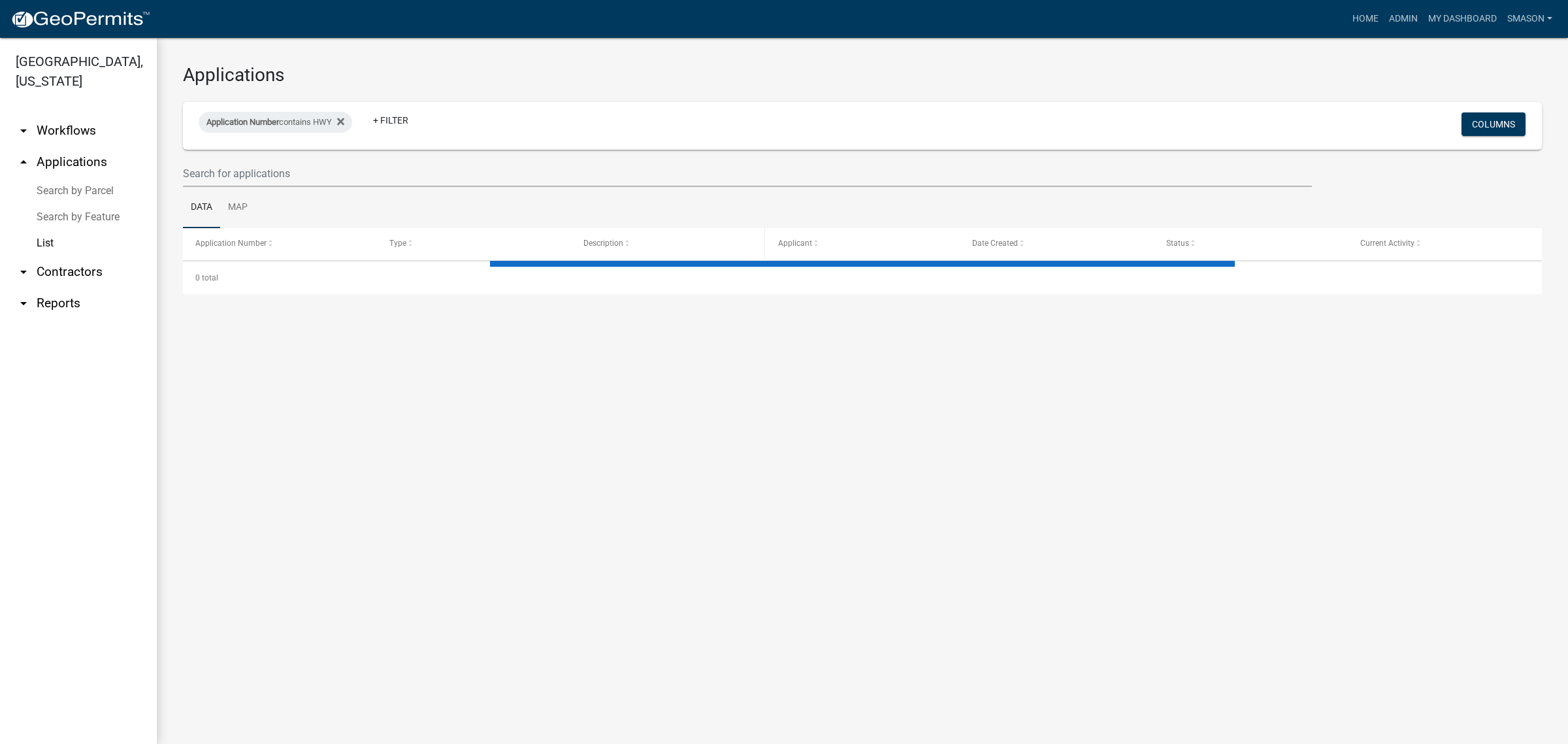
select select "3: 100"
